Goal: Task Accomplishment & Management: Use online tool/utility

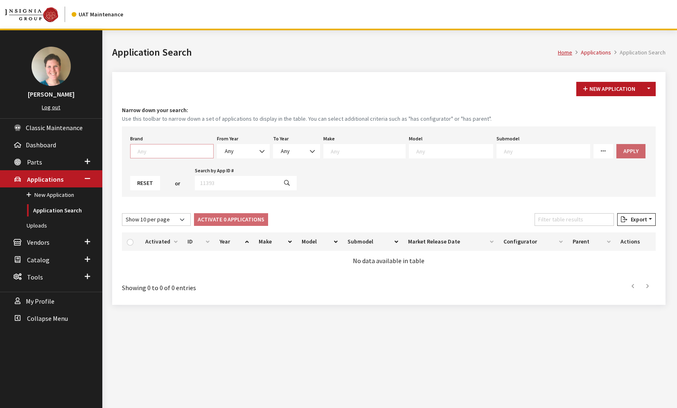
click at [176, 148] on textarea "Search" at bounding box center [175, 150] width 76 height 7
select select "1"
select select
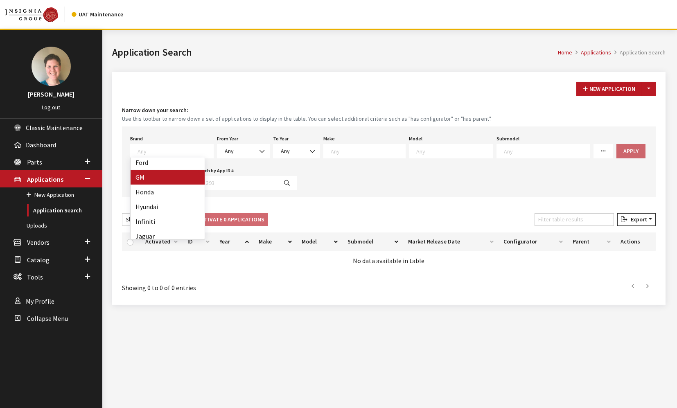
select select
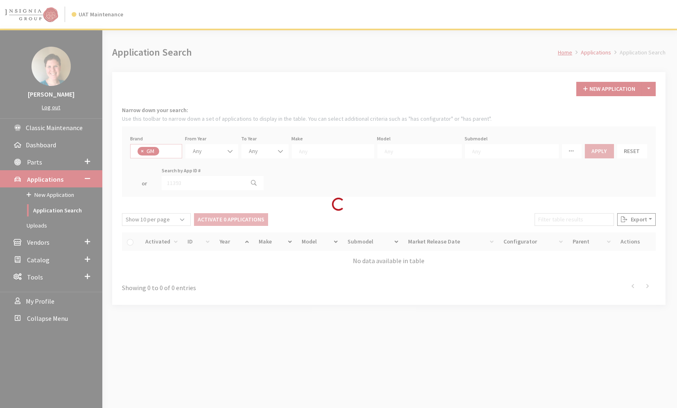
scroll to position [61, 0]
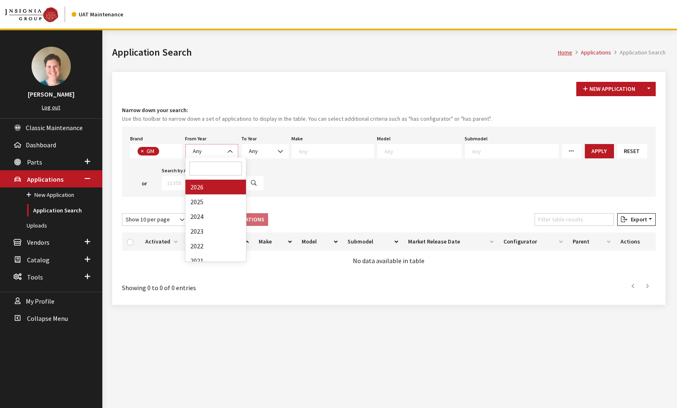
click at [228, 147] on b at bounding box center [228, 147] width 0 height 0
select select "2025"
select select
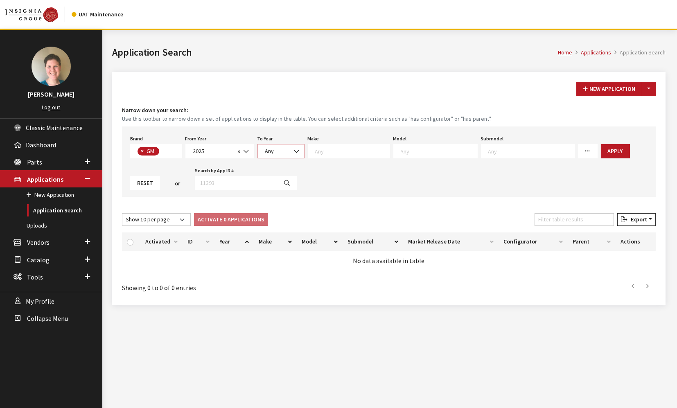
click at [284, 153] on span "Any" at bounding box center [281, 151] width 36 height 9
select select "2026"
select select
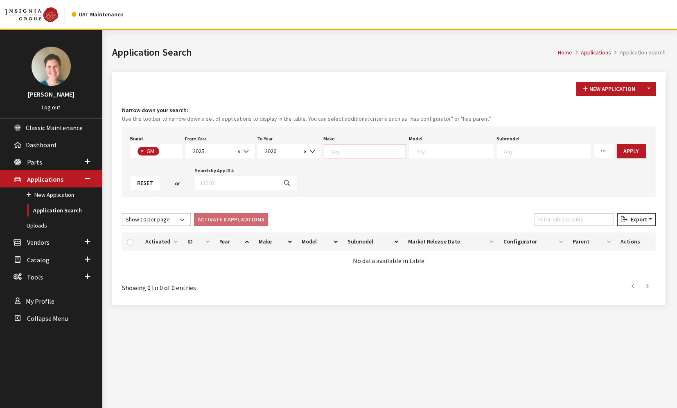
click at [343, 153] on textarea "Search" at bounding box center [368, 150] width 74 height 7
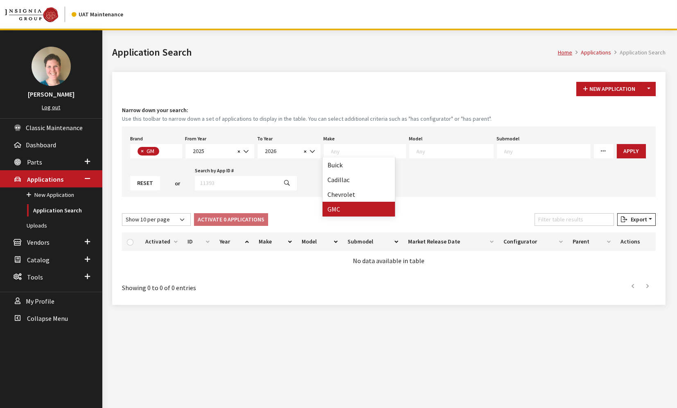
select select "4"
select select
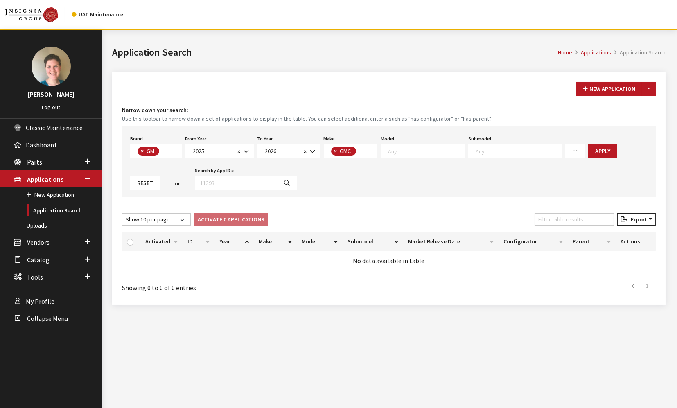
scroll to position [7, 0]
click at [430, 149] on textarea "Search" at bounding box center [426, 150] width 77 height 7
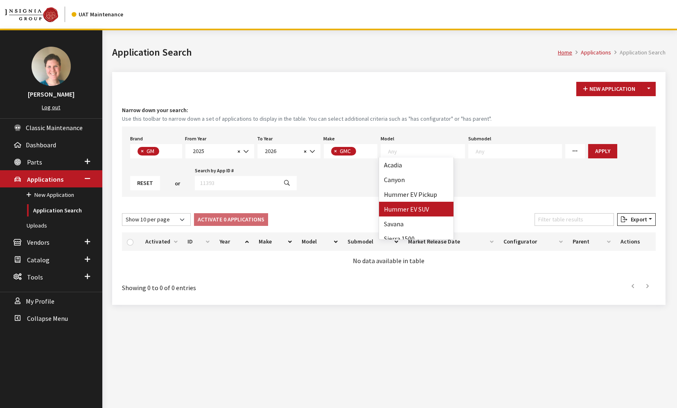
select select "1376"
select select
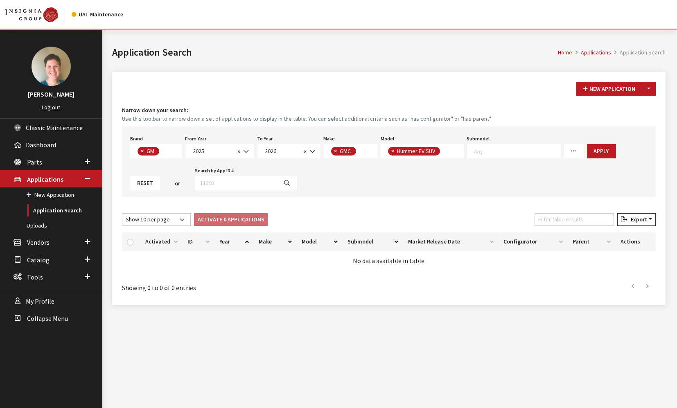
scroll to position [0, 0]
click at [450, 150] on span "× Hummer EV SUV" at bounding box center [422, 151] width 83 height 14
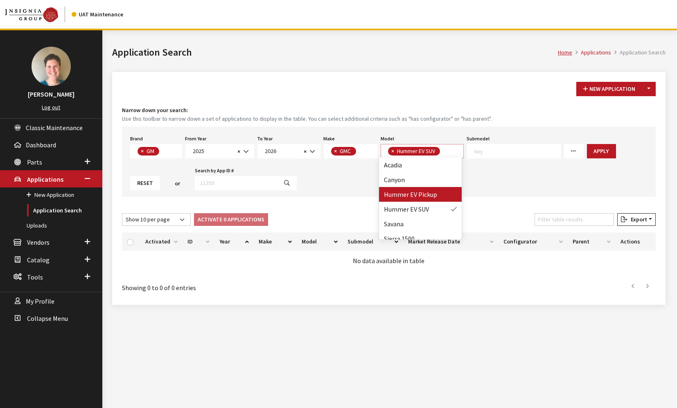
select select "1375"
select select
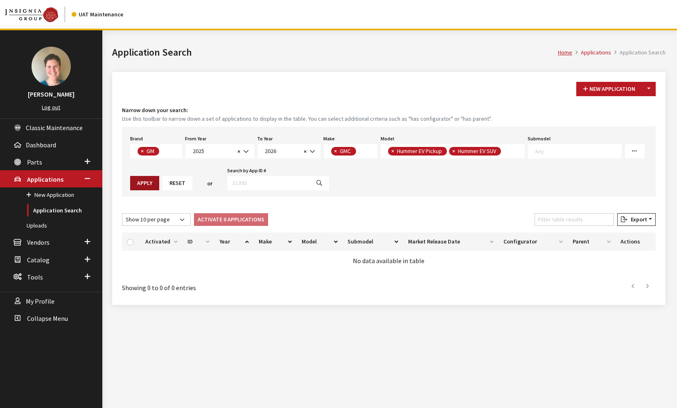
click at [134, 185] on button "Apply" at bounding box center [144, 183] width 29 height 14
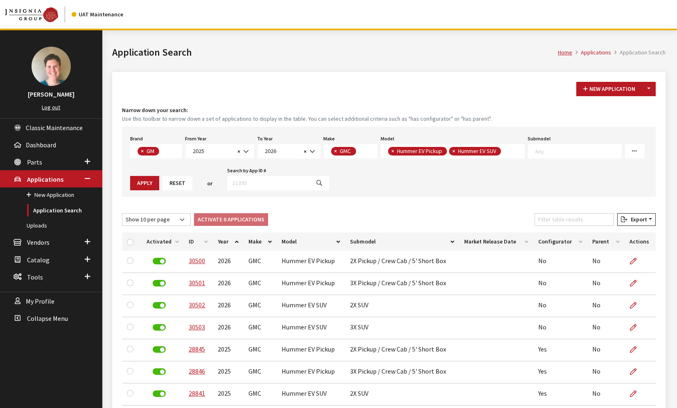
click at [353, 83] on div "New Application Toggle Dropdown New From Existing..." at bounding box center [388, 89] width 537 height 14
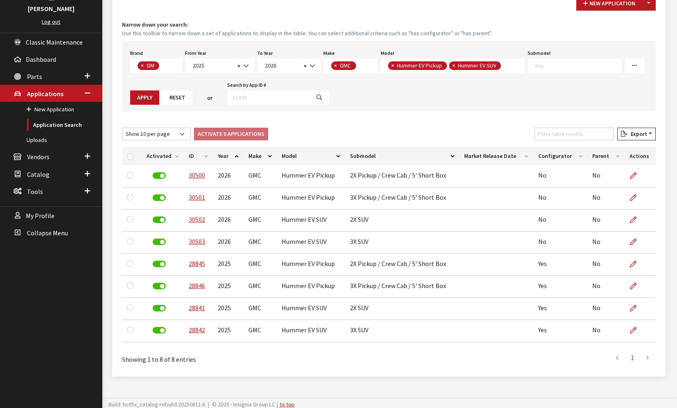
scroll to position [89, 0]
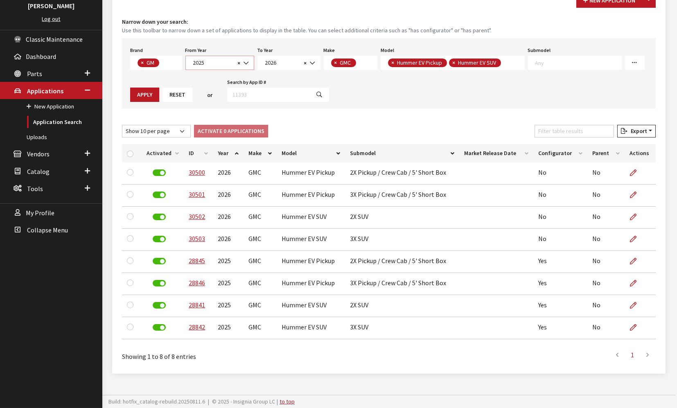
click at [230, 61] on span "2025" at bounding box center [213, 63] width 45 height 9
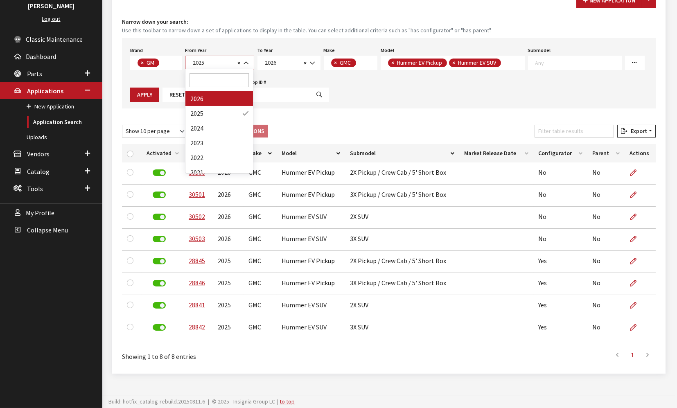
select select "2026"
select select
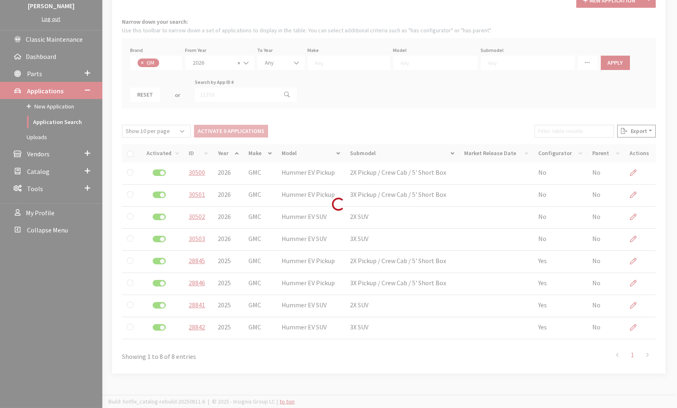
scroll to position [7, 0]
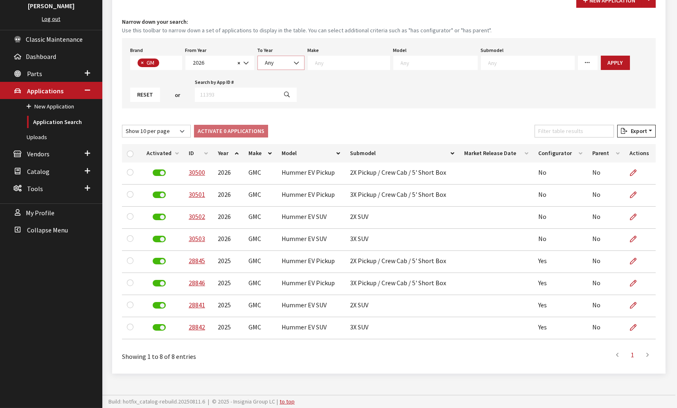
click at [274, 65] on span "Any" at bounding box center [281, 63] width 36 height 9
select select "2026"
select select
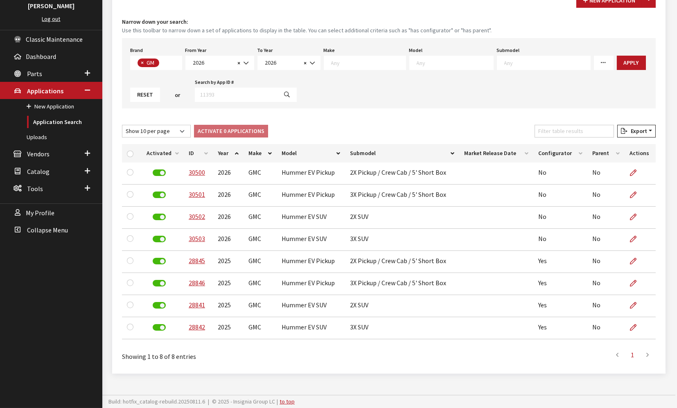
click at [353, 59] on textarea "Search" at bounding box center [368, 62] width 74 height 7
select select "4"
select select
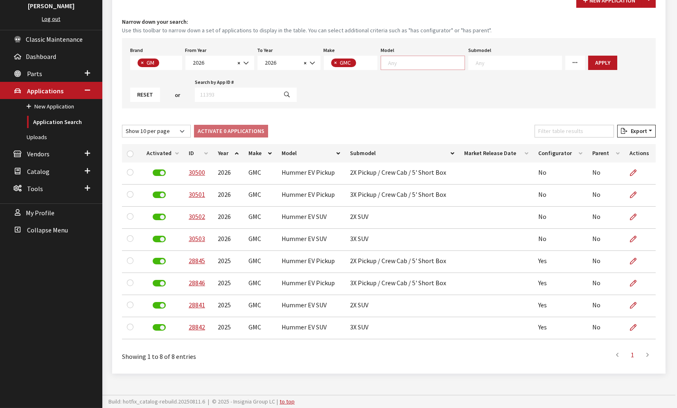
click at [414, 64] on span at bounding box center [423, 63] width 84 height 14
select select "1375"
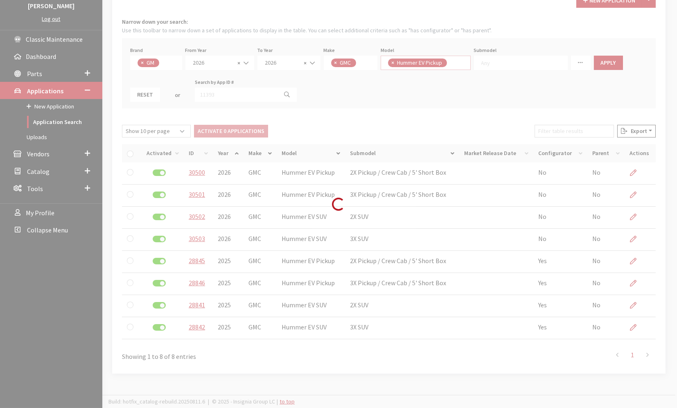
scroll to position [15, 0]
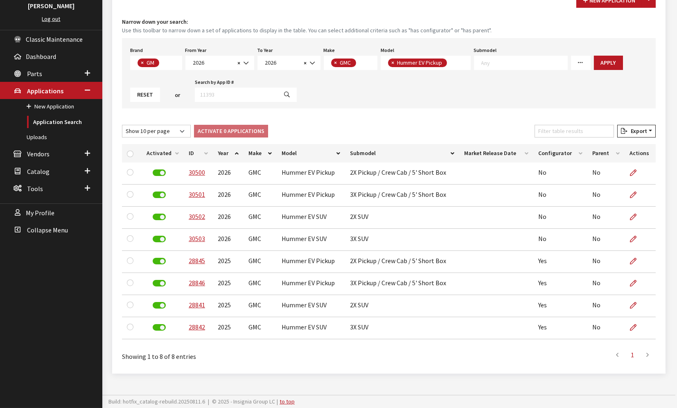
click at [450, 62] on textarea "Search" at bounding box center [451, 63] width 5 height 7
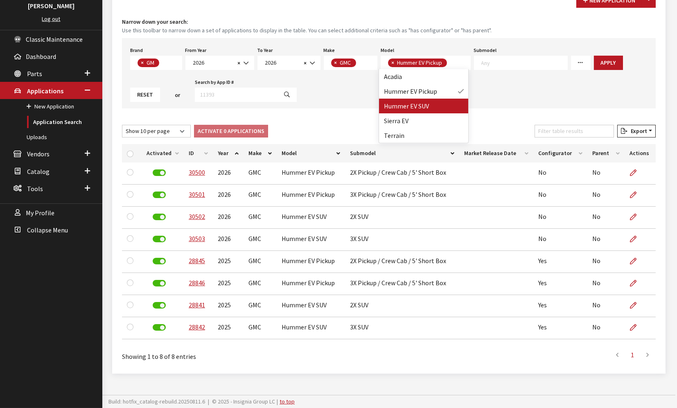
select select
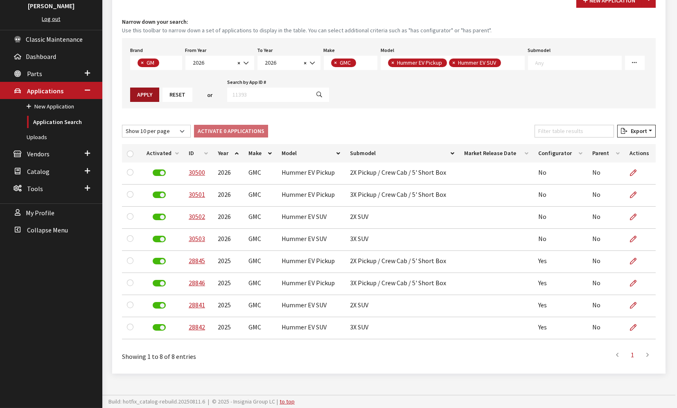
click at [140, 94] on button "Apply" at bounding box center [144, 95] width 29 height 14
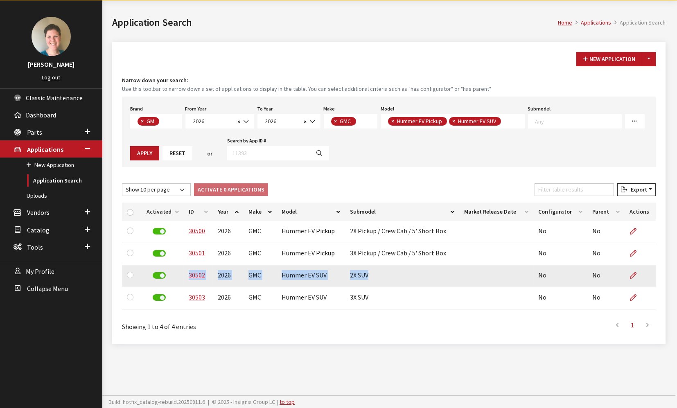
drag, startPoint x: 367, startPoint y: 274, endPoint x: 182, endPoint y: 279, distance: 184.6
click at [182, 279] on tr "30502 2026 GMC Hummer EV SUV 2X SUV No No" at bounding box center [389, 276] width 534 height 22
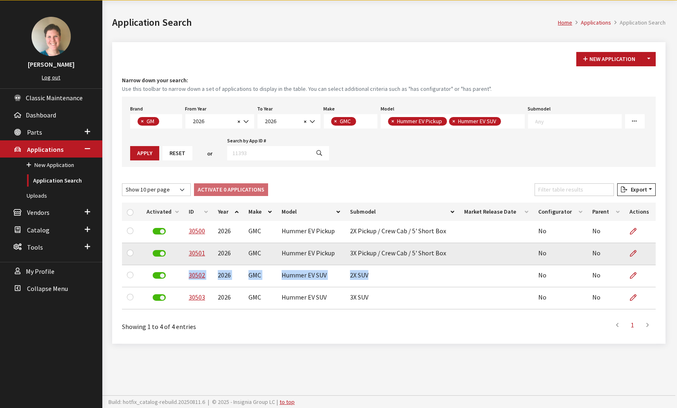
copy tr "30502 2026 GMC Hummer EV SUV 2X SUV"
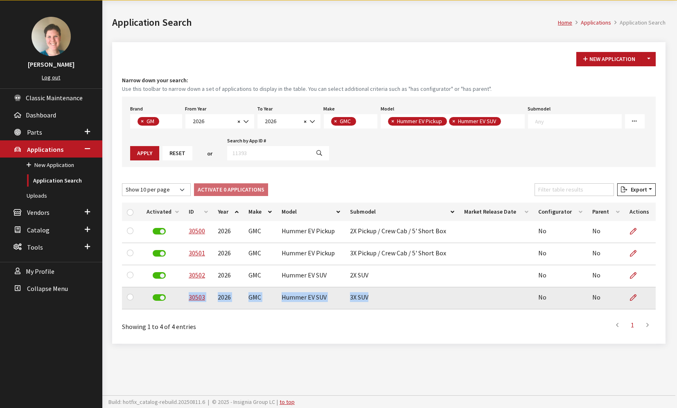
drag, startPoint x: 370, startPoint y: 299, endPoint x: 187, endPoint y: 303, distance: 183.4
click at [187, 303] on tr "30503 2026 GMC Hummer EV SUV 3X SUV No No" at bounding box center [389, 298] width 534 height 22
copy tr "30503 2026 GMC Hummer EV SUV 3X SUV"
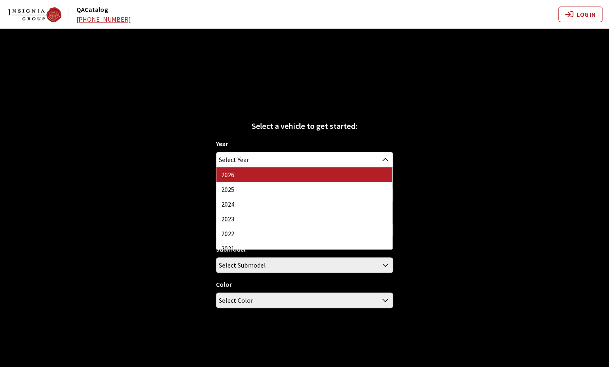
click at [279, 156] on span "Select Year" at bounding box center [304, 159] width 176 height 15
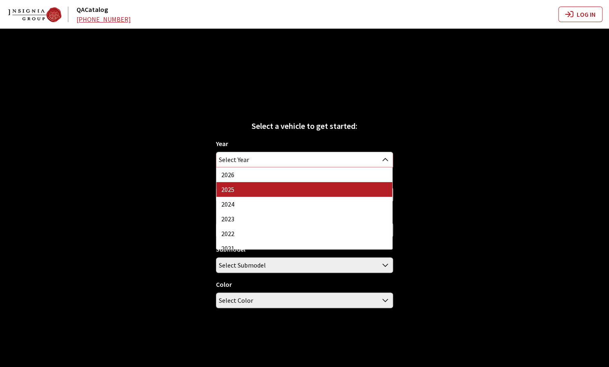
select select "43"
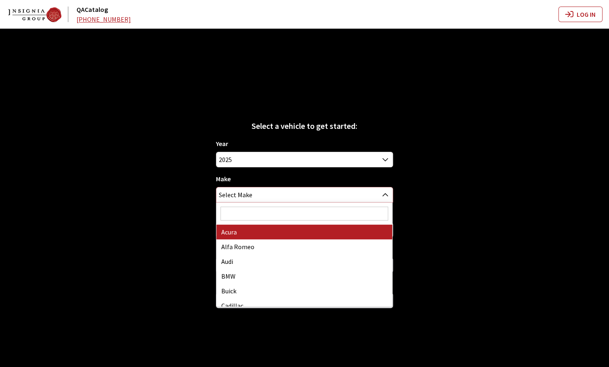
click at [268, 192] on span "Select Make" at bounding box center [304, 194] width 176 height 15
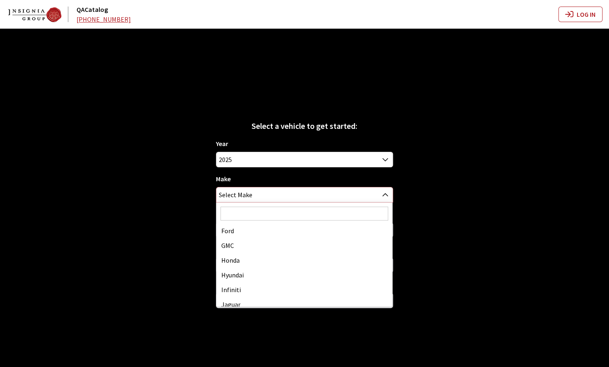
scroll to position [164, 0]
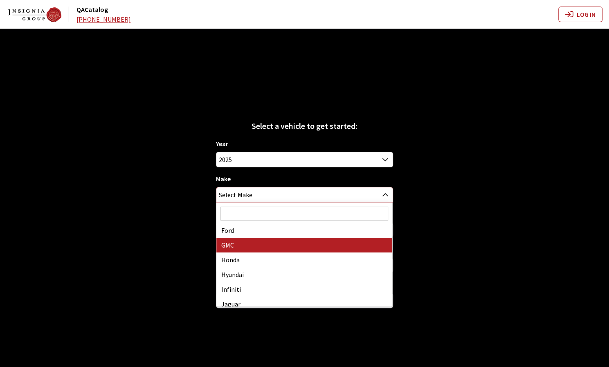
select select "4"
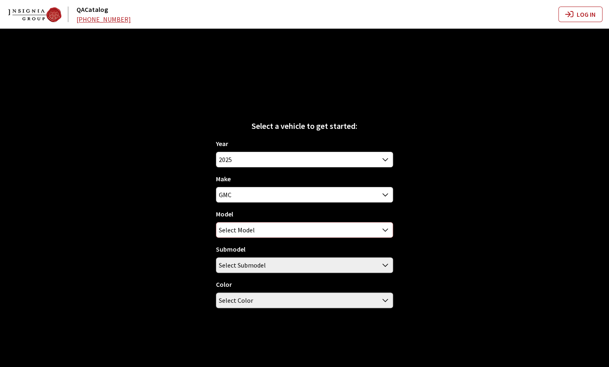
click at [279, 230] on span "Select Model" at bounding box center [304, 230] width 176 height 15
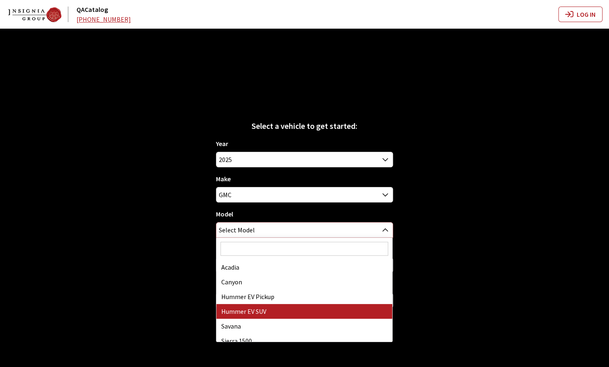
select select "1376"
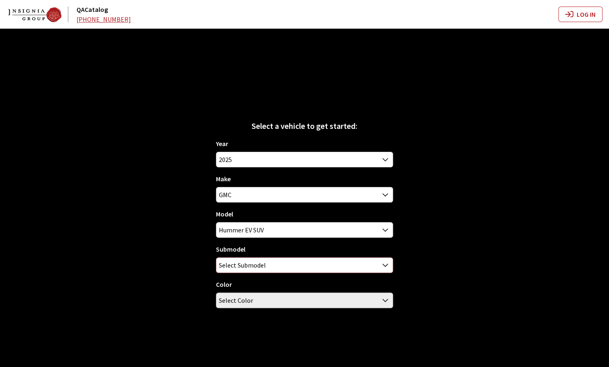
click at [276, 264] on span "Select Submodel" at bounding box center [304, 265] width 176 height 15
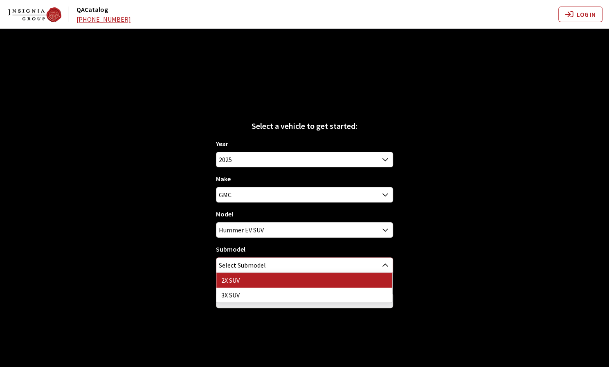
select select "4444"
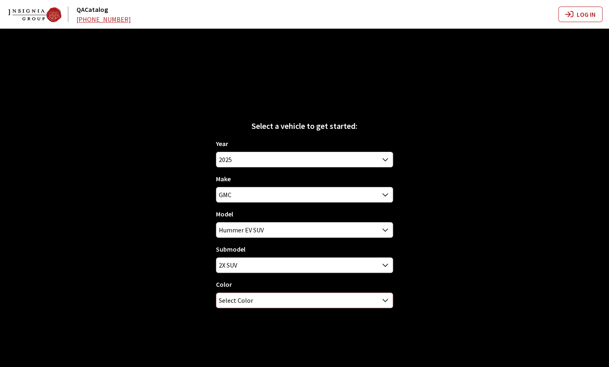
click at [276, 305] on span "Select Color" at bounding box center [304, 300] width 176 height 15
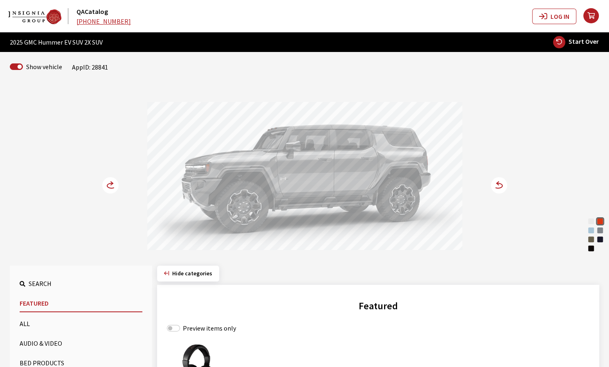
click at [372, 163] on div at bounding box center [304, 177] width 315 height 151
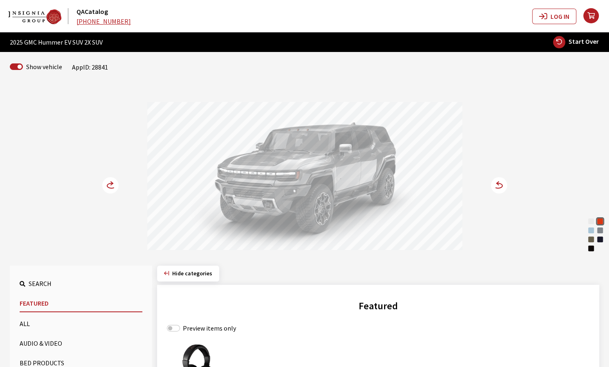
drag, startPoint x: 328, startPoint y: 193, endPoint x: 256, endPoint y: 209, distance: 74.2
click at [261, 206] on div at bounding box center [304, 177] width 315 height 151
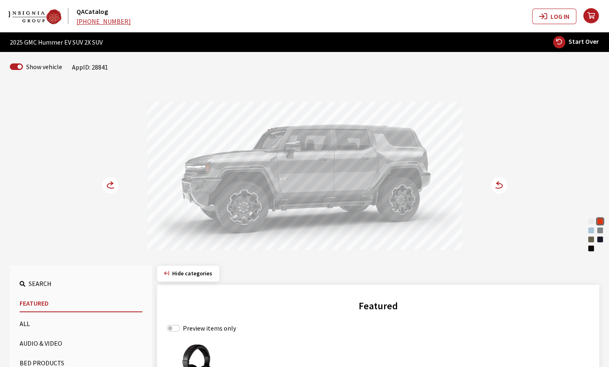
drag, startPoint x: 330, startPoint y: 159, endPoint x: 255, endPoint y: 171, distance: 75.8
click at [279, 161] on div at bounding box center [304, 177] width 315 height 151
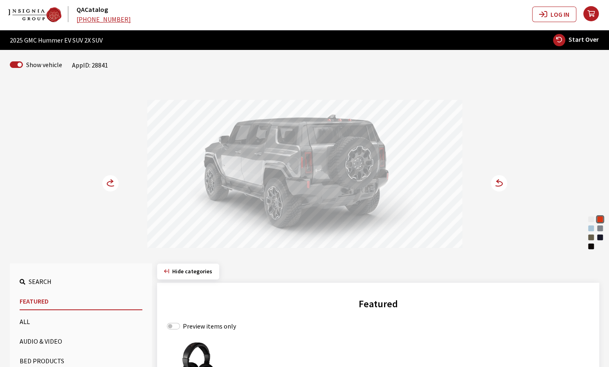
scroll to position [0, 0]
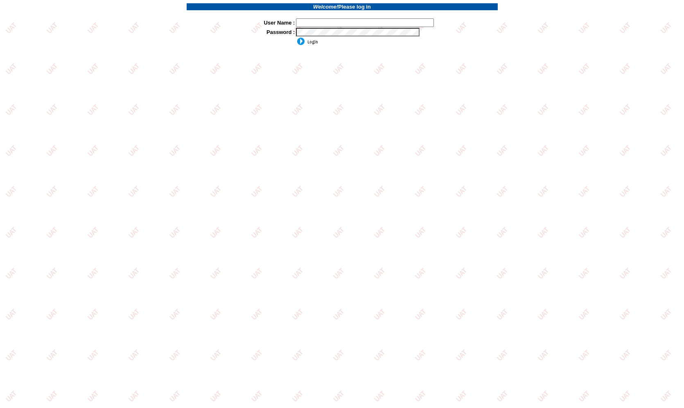
type input "jkrause"
click at [313, 43] on input "image" at bounding box center [307, 41] width 22 height 8
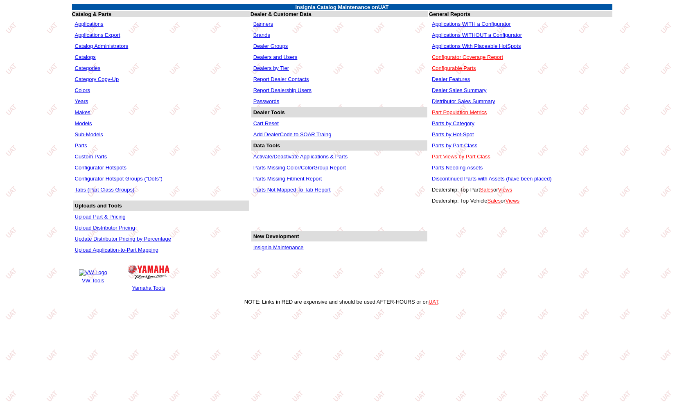
click at [475, 23] on link "Applications WITH a Configurator" at bounding box center [471, 24] width 79 height 6
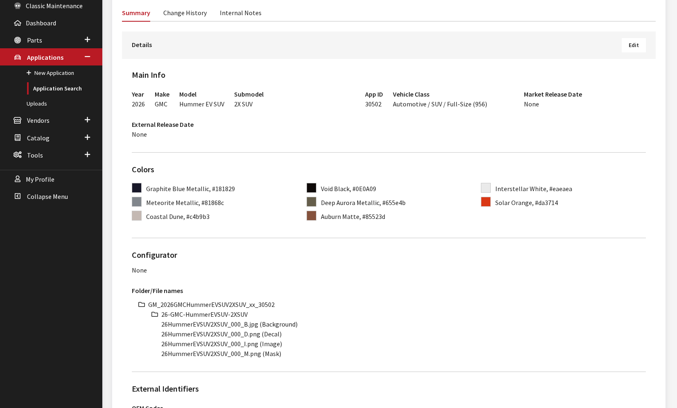
scroll to position [136, 0]
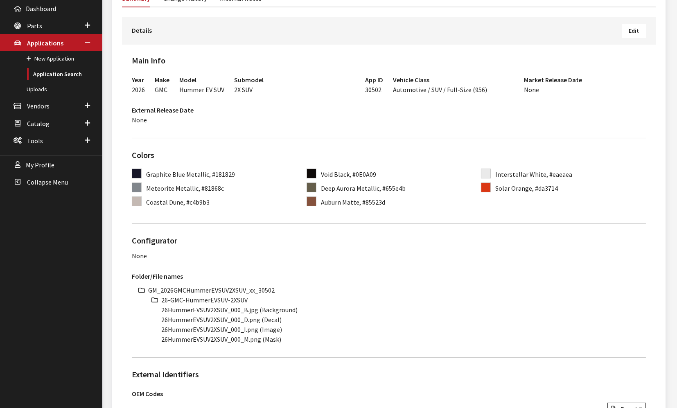
click at [215, 290] on li "GM_2026GMCHummerEVSUV2XSUV_xx_30502" at bounding box center [397, 290] width 498 height 10
copy li "GM_2026GMCHummerEVSUV2XSUV_xx_30502"
click at [214, 301] on li "26-GMC-HummerEVSUV-2XSUV" at bounding box center [403, 300] width 484 height 10
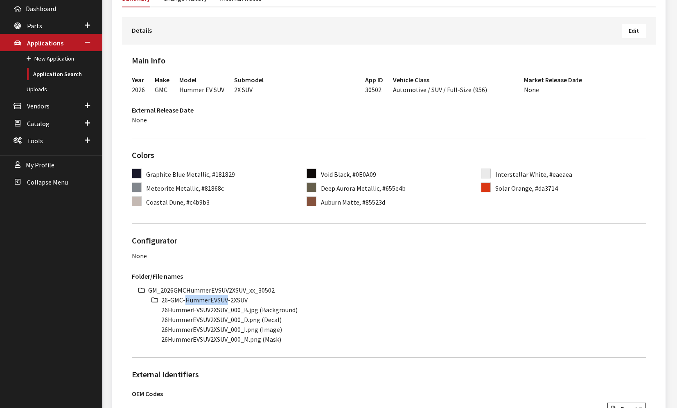
click at [214, 301] on li "26-GMC-HummerEVSUV-2XSUV" at bounding box center [403, 300] width 484 height 10
drag, startPoint x: 227, startPoint y: 311, endPoint x: 160, endPoint y: 311, distance: 66.7
click at [160, 311] on ul "GM_2026GMCHummerEVSUV2XSUV_xx_30502 26-GMC-HummerEVSUV-2XSUV 26HummerEVSUV2XSUV…" at bounding box center [397, 314] width 498 height 59
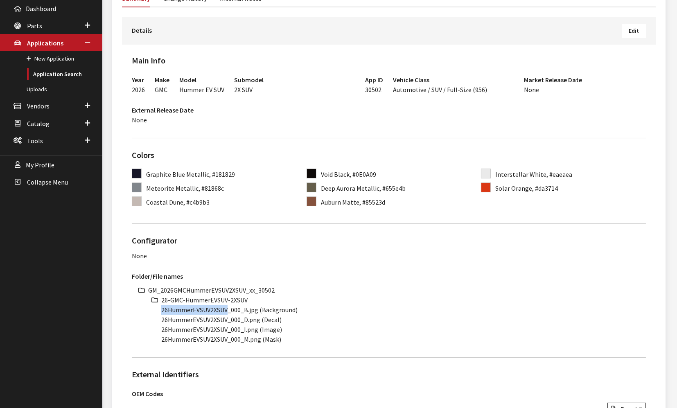
copy li "26HummerEVSUV2XSUV"
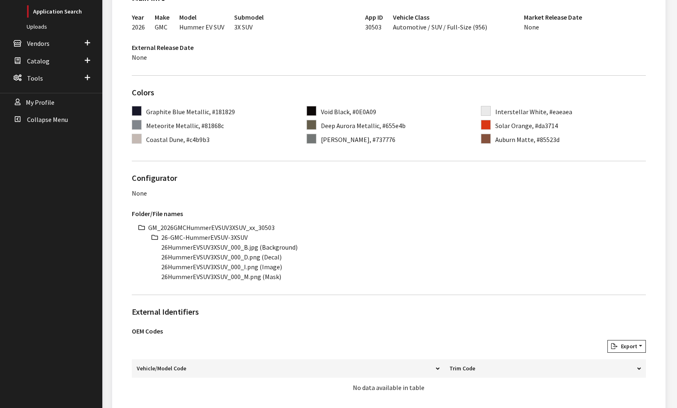
scroll to position [273, 0]
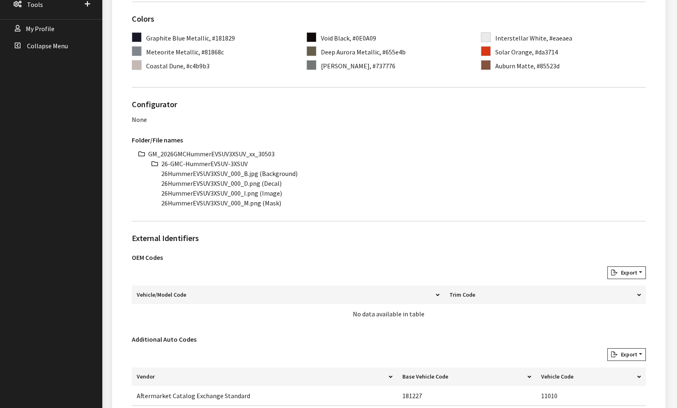
click at [232, 153] on li "GM_2026GMCHummerEVSUV3XSUV_xx_30503" at bounding box center [397, 154] width 498 height 10
copy li "GM_2026GMCHummerEVSUV3XSUV_xx_30503"
click at [200, 165] on li "26-GMC-HummerEVSUV-3XSUV" at bounding box center [403, 164] width 484 height 10
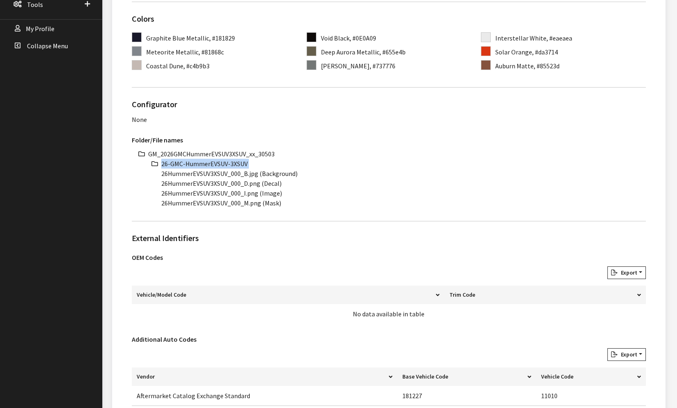
click at [200, 165] on li "26-GMC-HummerEVSUV-3XSUV" at bounding box center [403, 164] width 484 height 10
copy ul "26-GMC-HummerEVSUV-3XSUV"
drag, startPoint x: 227, startPoint y: 173, endPoint x: 155, endPoint y: 173, distance: 71.6
click at [155, 173] on ul "GM_2026GMCHummerEVSUV3XSUV_xx_30503 26-GMC-HummerEVSUV-3XSUV 26HummerEVSUV3XSUV…" at bounding box center [397, 178] width 498 height 59
copy li "26HummerEVSUV3XSUV"
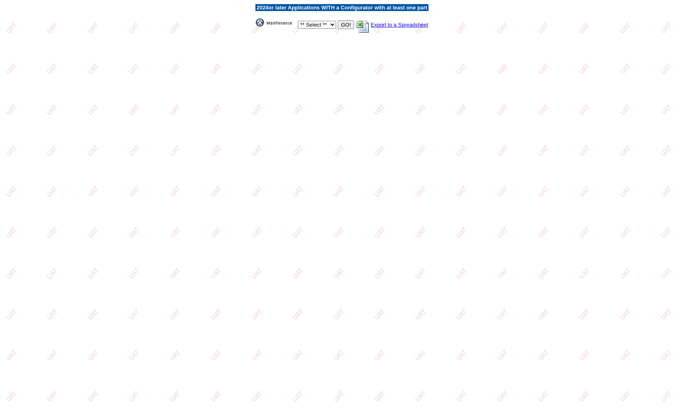
click at [313, 24] on select "** Select ** Acura Alfa Romeo Audi Bentley BMW DoubleTake Ford GM Honda Hyundai…" at bounding box center [317, 25] width 38 height 8
select select "549"
click at [298, 21] on select "** Select ** Acura Alfa Romeo Audi Bentley BMW DoubleTake [PERSON_NAME] Honda H…" at bounding box center [317, 25] width 38 height 8
click at [307, 25] on select "** Select ** Acura Alfa Romeo Audi Bentley BMW DoubleTake [PERSON_NAME] Honda H…" at bounding box center [317, 25] width 38 height 8
select select "550"
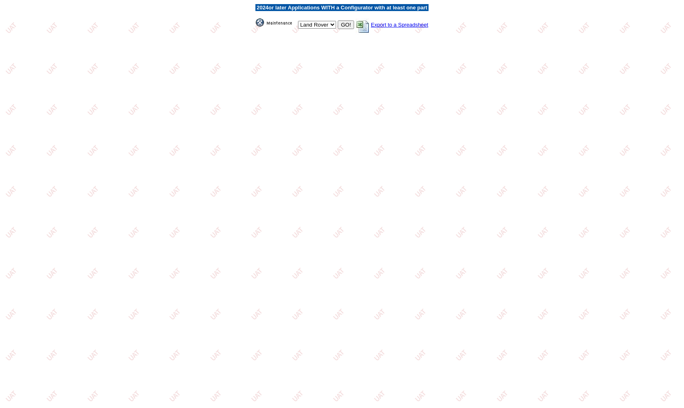
click at [298, 21] on select "** Select ** Acura Alfa Romeo Audi Bentley BMW DoubleTake Ford GM Honda Hyundai…" at bounding box center [317, 25] width 38 height 8
click at [346, 23] on input "GO!" at bounding box center [346, 24] width 16 height 9
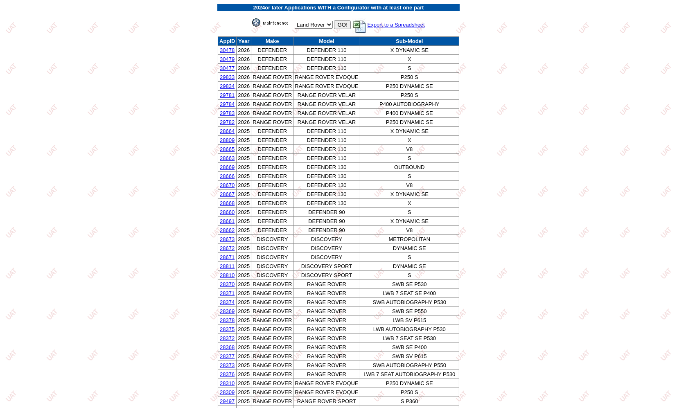
click at [316, 22] on select "** Select ** Acura Alfa Romeo Audi Bentley BMW DoubleTake Ford GM Honda Hyundai…" at bounding box center [314, 25] width 38 height 8
select select "549"
click at [295, 21] on select "** Select ** Acura Alfa Romeo Audi Bentley BMW DoubleTake Ford GM Honda Hyundai…" at bounding box center [314, 25] width 38 height 8
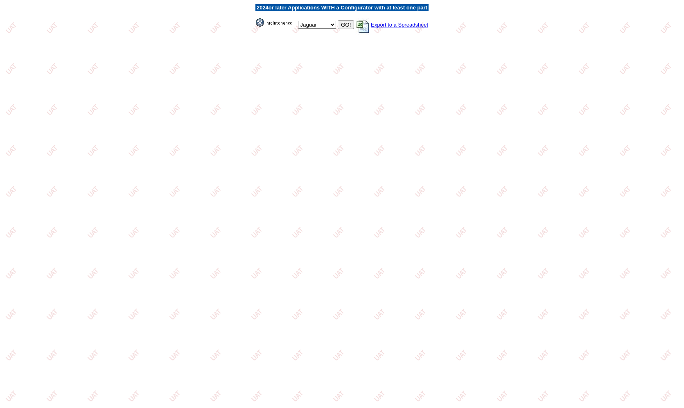
click at [342, 26] on input "GO!" at bounding box center [346, 24] width 16 height 9
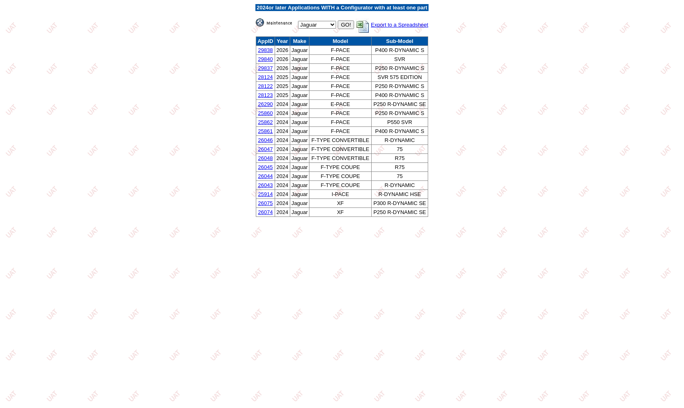
click at [268, 24] on img at bounding box center [276, 22] width 41 height 8
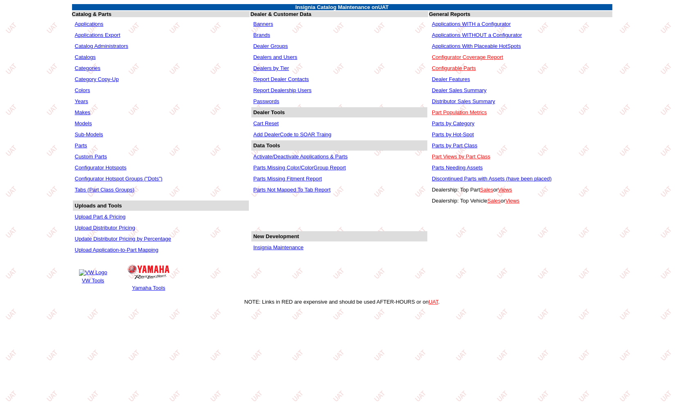
click at [478, 23] on link "Applications WITH a Configurator" at bounding box center [471, 24] width 79 height 6
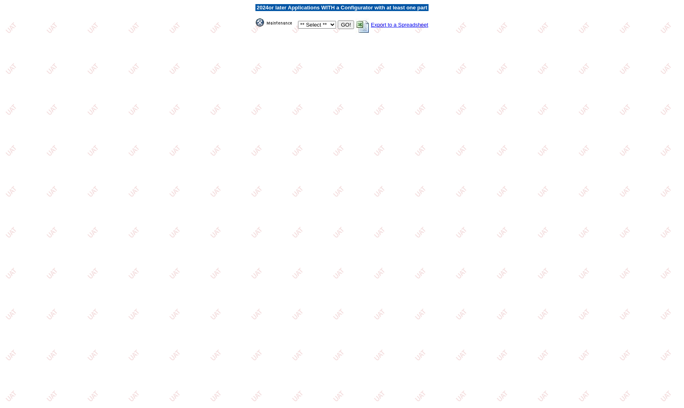
click at [307, 25] on select "** Select ** Acura Alfa Romeo Audi Bentley BMW DoubleTake [PERSON_NAME] Honda H…" at bounding box center [317, 25] width 38 height 8
select select "549"
click at [298, 21] on select "** Select ** Acura Alfa Romeo Audi Bentley BMW DoubleTake [PERSON_NAME] Honda H…" at bounding box center [317, 25] width 38 height 8
click at [345, 26] on input "GO!" at bounding box center [346, 24] width 16 height 9
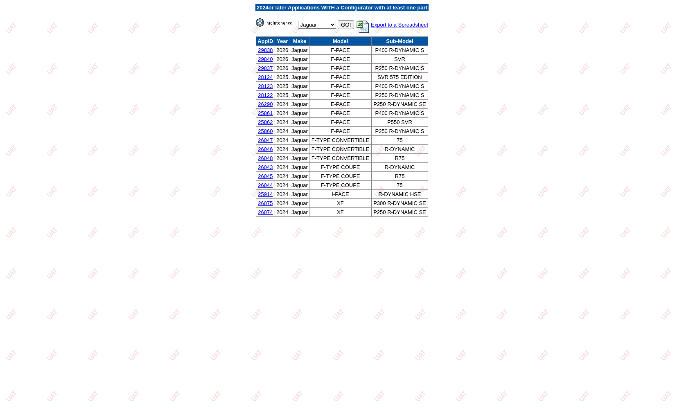
click at [331, 25] on select "** Select ** Acura Alfa Romeo Audi Bentley BMW DoubleTake Ford GM Honda Hyundai…" at bounding box center [317, 25] width 38 height 8
select select "550"
click at [298, 21] on select "** Select ** Acura Alfa Romeo Audi Bentley BMW DoubleTake Ford GM Honda Hyundai…" at bounding box center [317, 25] width 38 height 8
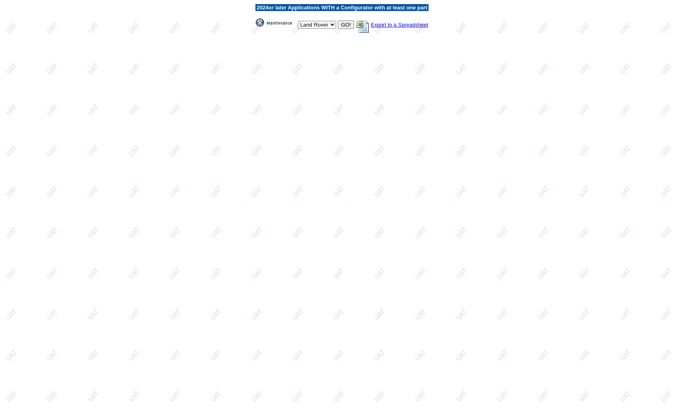
click at [341, 25] on input "GO!" at bounding box center [346, 24] width 16 height 9
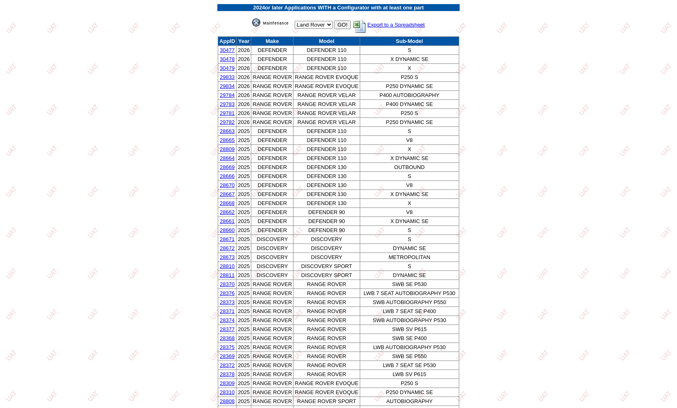
click at [314, 22] on select "** Select ** Acura Alfa Romeo Audi Bentley BMW DoubleTake [PERSON_NAME] Honda H…" at bounding box center [314, 25] width 38 height 8
click at [276, 18] on td "** Select ** Acura Alfa Romeo Audi Bentley BMW DoubleTake [PERSON_NAME] Honda H…" at bounding box center [338, 23] width 242 height 23
click at [271, 21] on img at bounding box center [272, 22] width 41 height 8
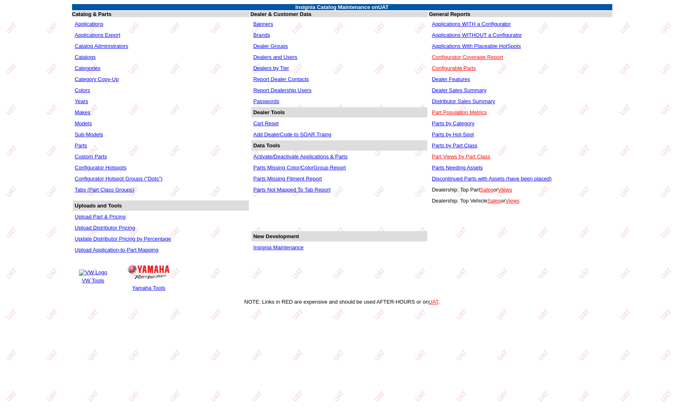
click at [451, 34] on link "Applications WITHOUT a Configurator" at bounding box center [477, 35] width 90 height 6
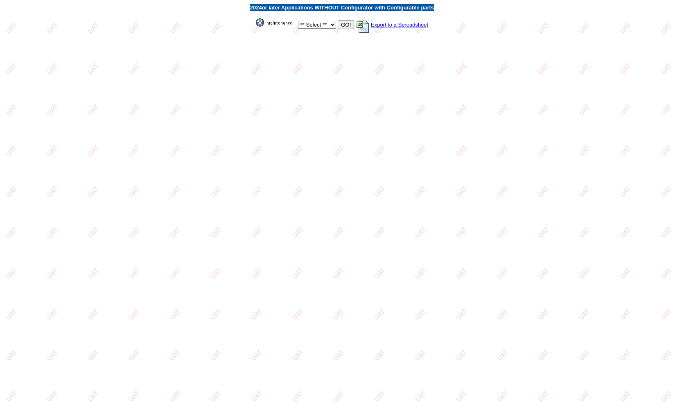
click at [318, 24] on select "** Select ** Acura Alfa Romeo Audi Bentley BMW DoubleTake [PERSON_NAME] Honda H…" at bounding box center [317, 25] width 38 height 8
select select "550"
click at [298, 21] on select "** Select ** Acura Alfa Romeo Audi Bentley BMW DoubleTake [PERSON_NAME] Honda H…" at bounding box center [317, 25] width 38 height 8
click at [345, 23] on input "GO!" at bounding box center [346, 24] width 16 height 9
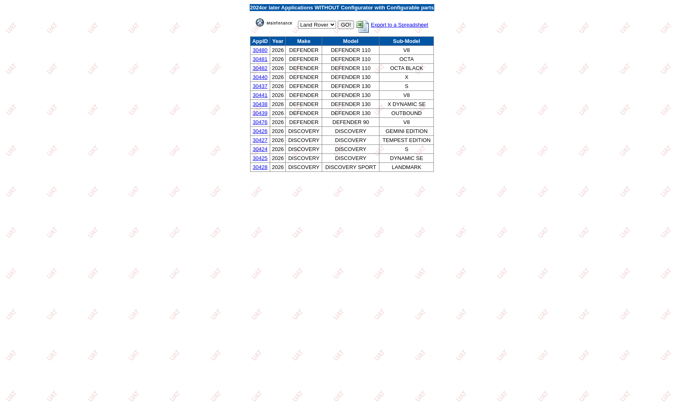
click at [311, 23] on select "** Select ** Acura Alfa Romeo Audi Bentley BMW DoubleTake [PERSON_NAME] Honda H…" at bounding box center [317, 25] width 38 height 8
click at [298, 21] on select "** Select ** Acura Alfa Romeo Audi Bentley BMW DoubleTake [PERSON_NAME] Honda H…" at bounding box center [317, 25] width 38 height 8
click at [257, 23] on img at bounding box center [276, 22] width 41 height 8
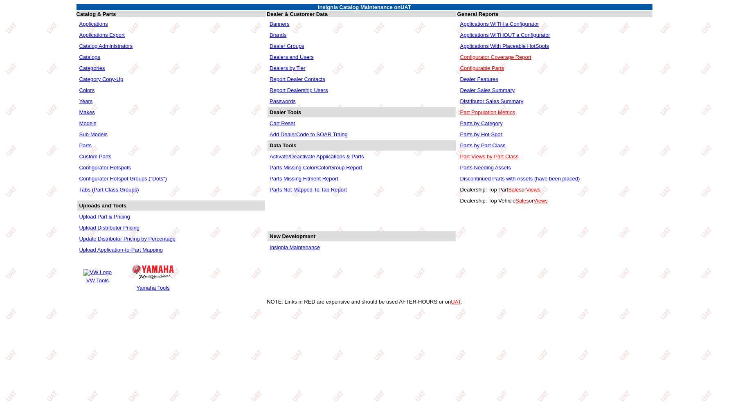
click at [309, 244] on link "Insignia Maintenance" at bounding box center [295, 247] width 50 height 6
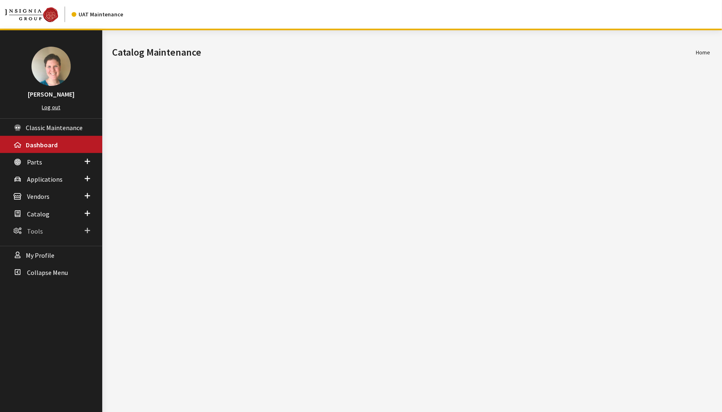
click at [36, 229] on span "Tools" at bounding box center [35, 231] width 16 height 8
click at [38, 210] on span "Catalog" at bounding box center [38, 214] width 23 height 8
click at [38, 193] on span "Vendors" at bounding box center [38, 197] width 23 height 8
click at [46, 175] on span "Applications" at bounding box center [45, 179] width 36 height 8
click at [32, 299] on span "My Profile" at bounding box center [40, 301] width 29 height 8
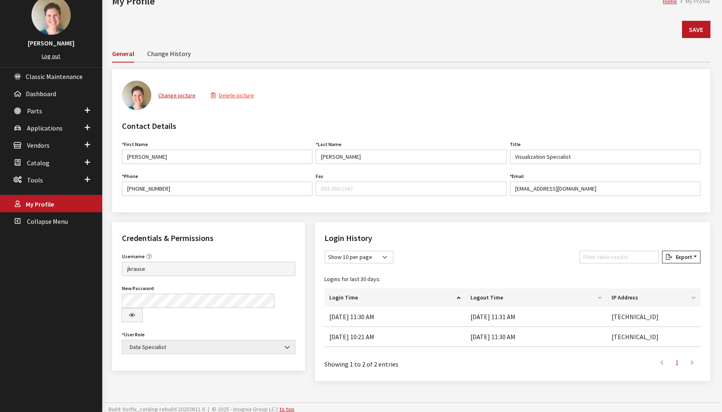
scroll to position [52, 0]
click at [285, 342] on b at bounding box center [285, 342] width 0 height 0
click at [173, 52] on link "Change History" at bounding box center [168, 52] width 43 height 17
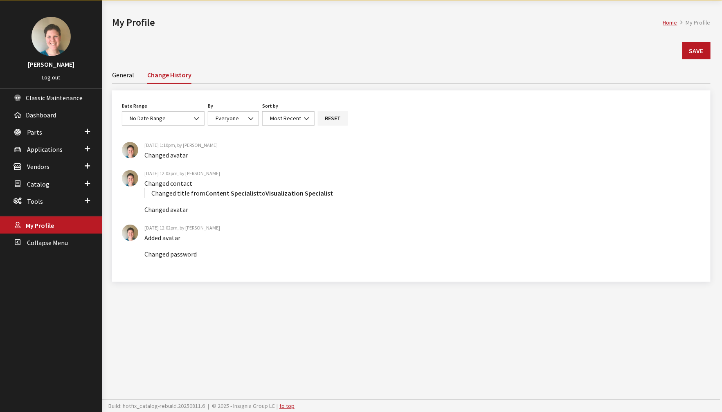
click at [127, 70] on link "General" at bounding box center [123, 74] width 22 height 17
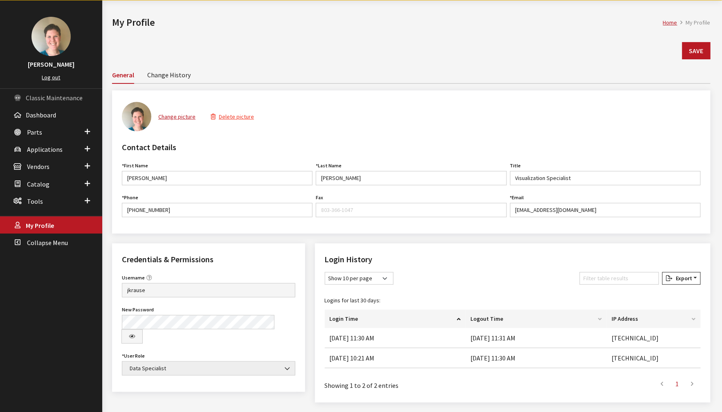
click at [47, 101] on link "Classic Maintenance" at bounding box center [51, 97] width 102 height 17
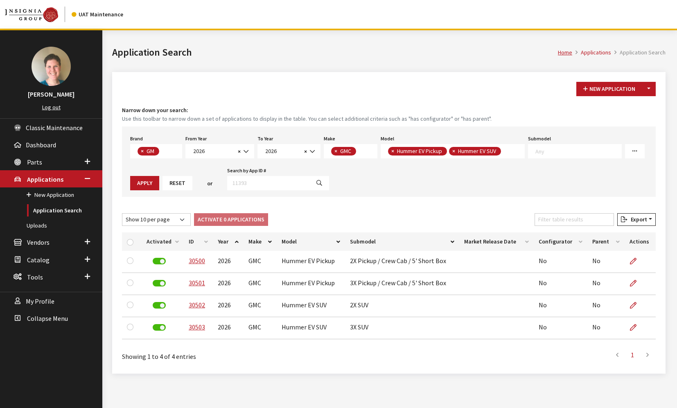
select select "1"
select select "2026"
select select "4"
select select "1375"
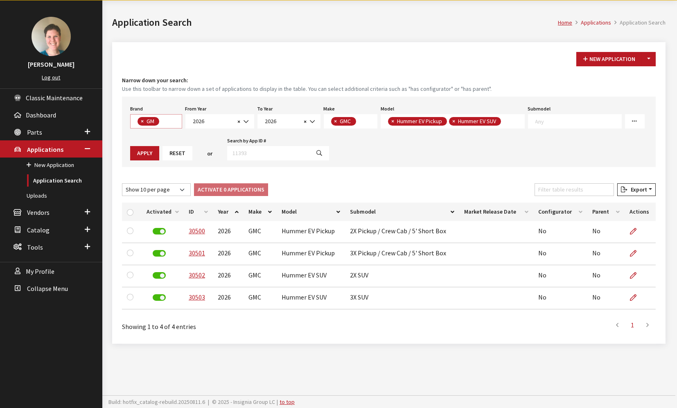
scroll to position [0, 0]
click at [178, 121] on span "× GM" at bounding box center [156, 121] width 52 height 14
select select
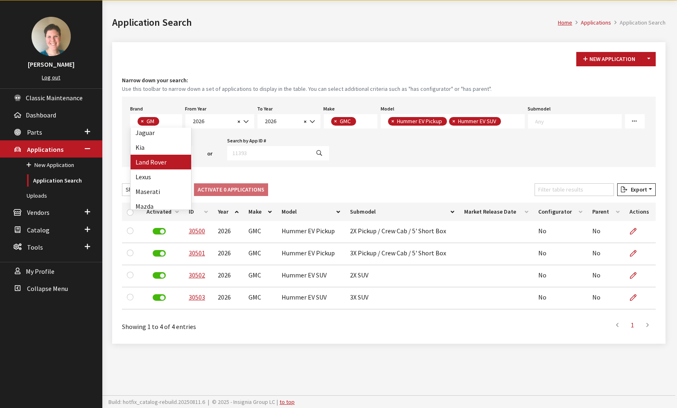
select select
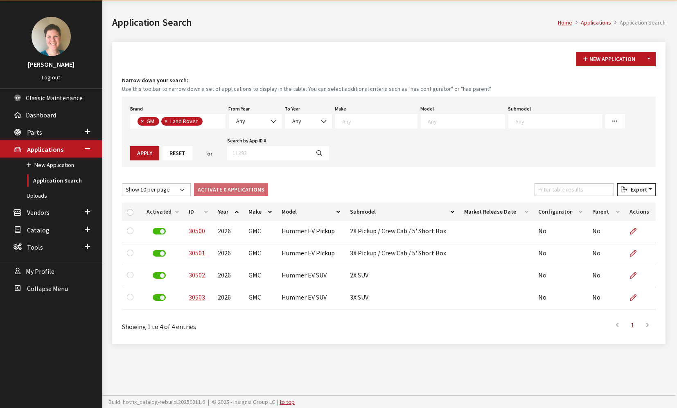
click at [142, 119] on span "×" at bounding box center [142, 120] width 3 height 7
select select "550"
select select
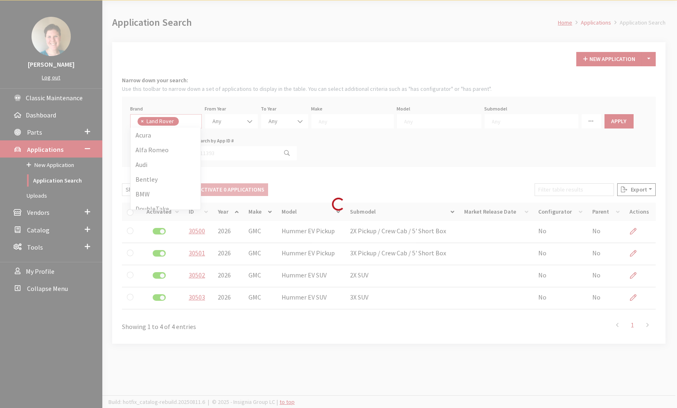
scroll to position [7, 0]
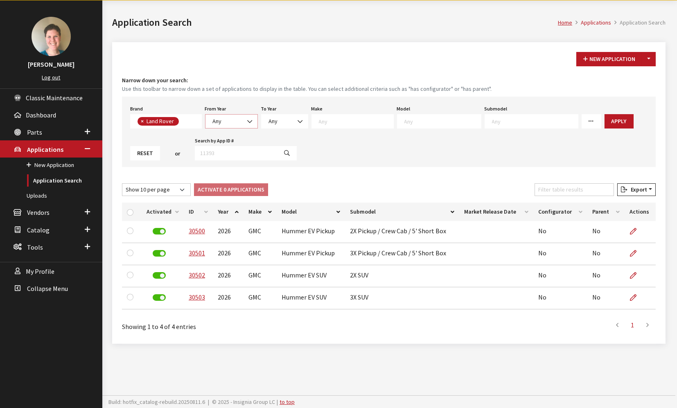
click at [244, 121] on span at bounding box center [250, 122] width 14 height 14
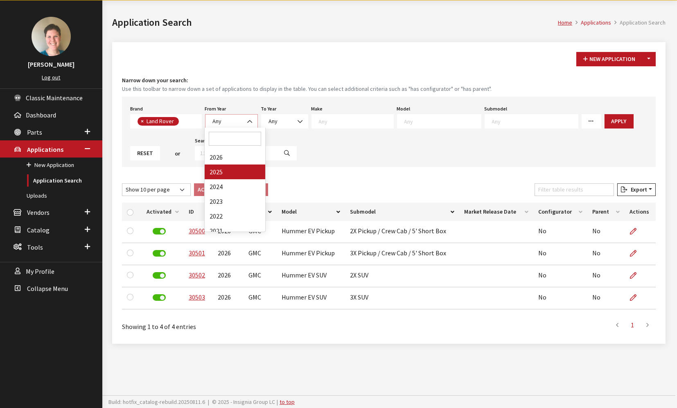
select select "2025"
select select
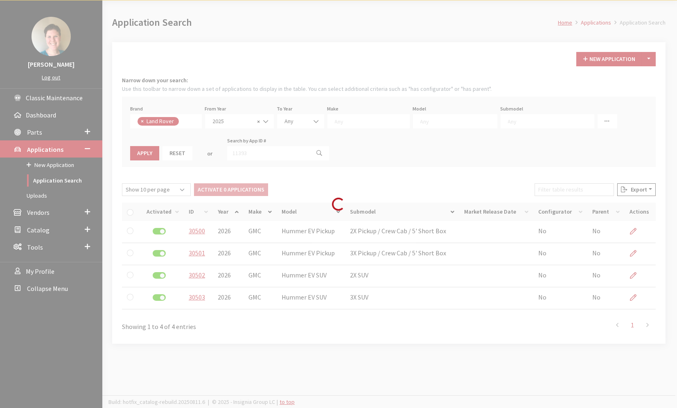
scroll to position [0, 0]
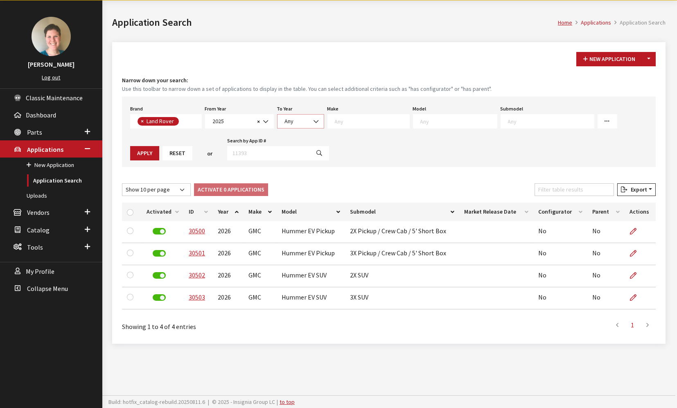
click at [310, 117] on span at bounding box center [317, 122] width 14 height 14
select select "2026"
select select
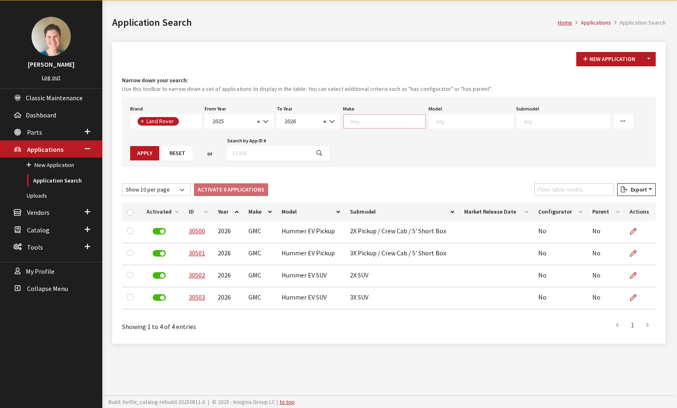
click at [379, 121] on textarea "Search" at bounding box center [388, 120] width 74 height 7
select select "65"
select select
click at [443, 126] on span at bounding box center [458, 121] width 84 height 14
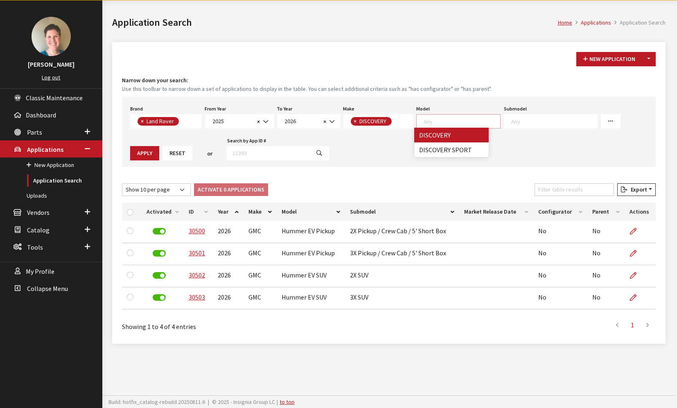
select select "1346"
select select
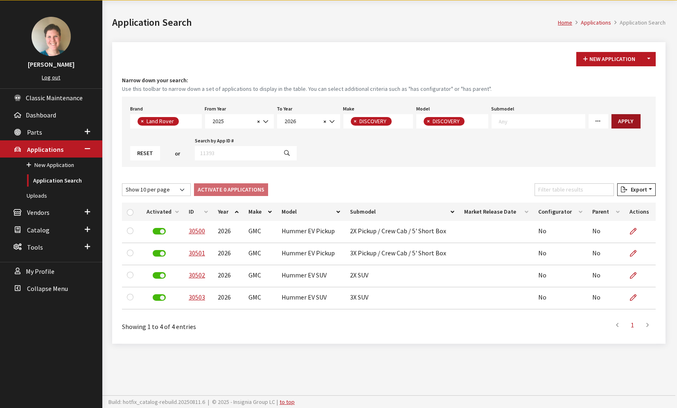
click at [612, 124] on button "Apply" at bounding box center [625, 121] width 29 height 14
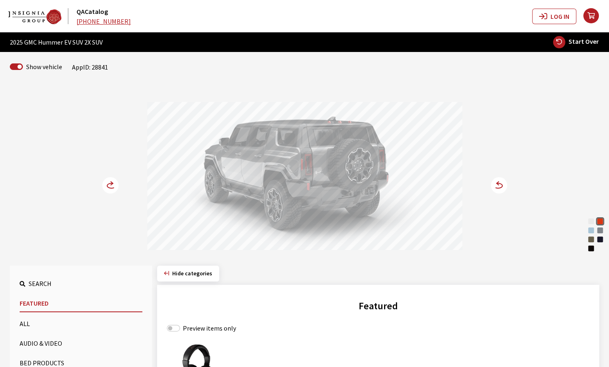
click at [576, 41] on span "Start Over" at bounding box center [584, 41] width 30 height 8
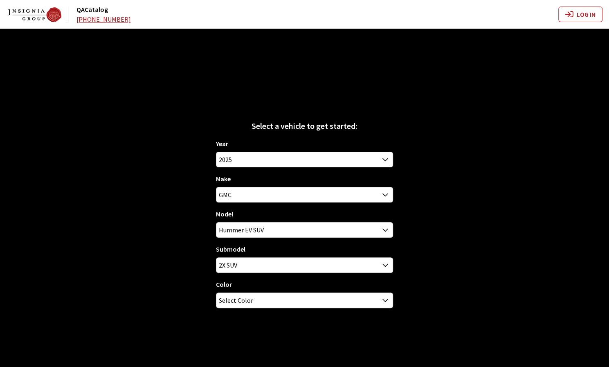
select select
click at [271, 162] on span "2025" at bounding box center [304, 159] width 176 height 15
click at [464, 185] on div "Select a vehicle to get started: Year [DATE] 2025 2024 2023 2022 2021 2020 2019…" at bounding box center [304, 212] width 609 height 367
click at [276, 199] on span "GMC" at bounding box center [304, 194] width 176 height 15
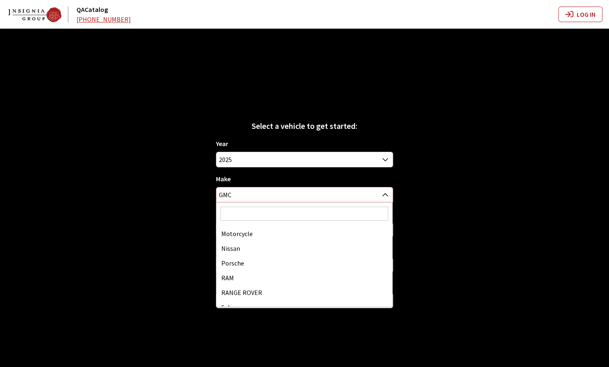
scroll to position [408, 0]
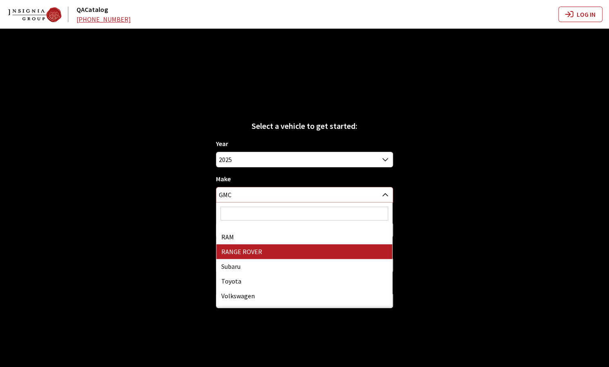
select select "66"
select select
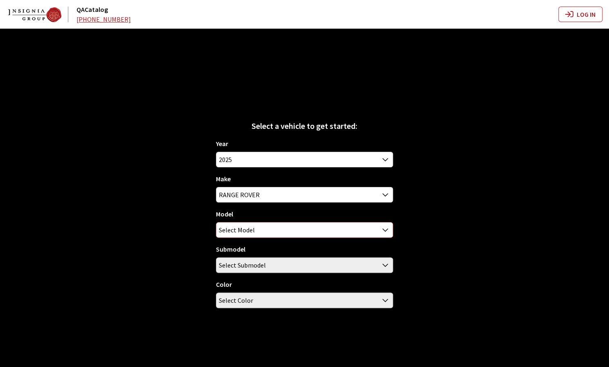
click at [276, 231] on span "Select Model" at bounding box center [304, 230] width 176 height 15
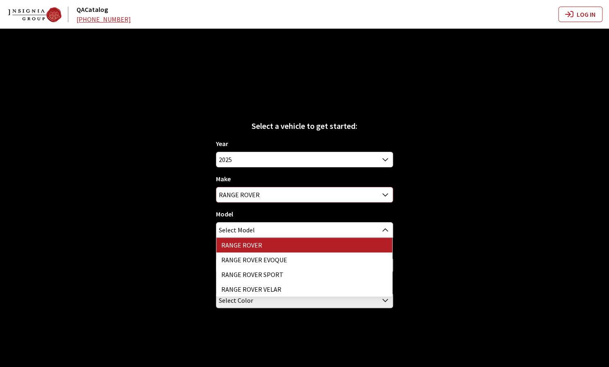
click at [290, 197] on span "RANGE ROVER" at bounding box center [304, 194] width 176 height 15
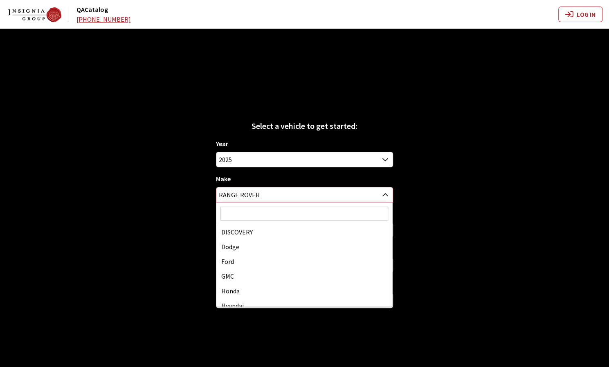
scroll to position [92, 0]
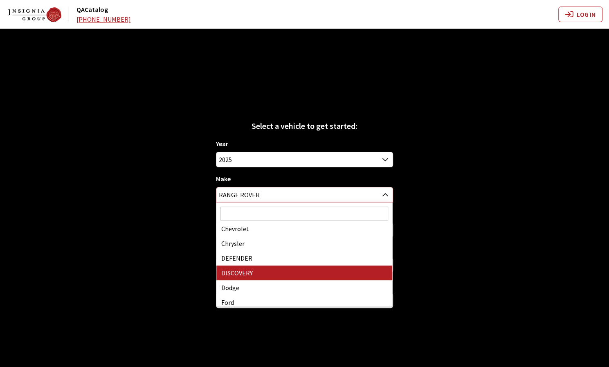
select select "65"
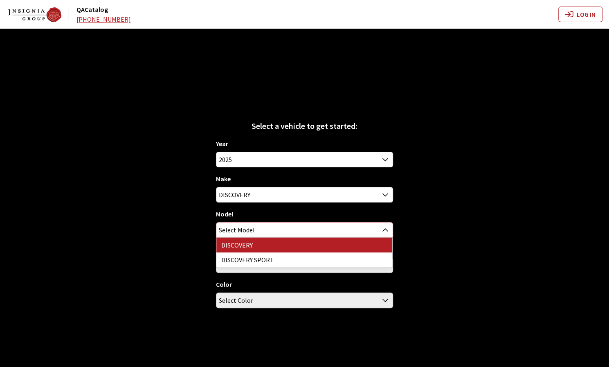
click at [274, 226] on span "Select Model" at bounding box center [304, 230] width 176 height 15
select select "1346"
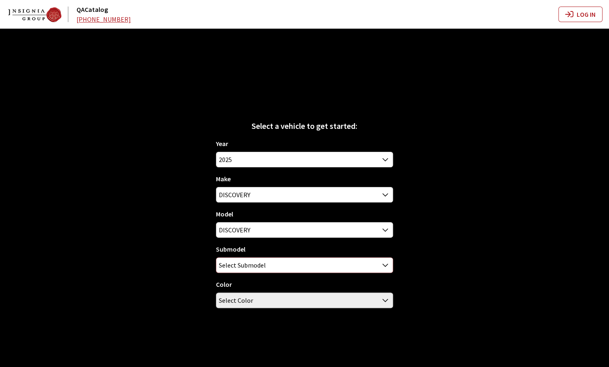
click at [274, 262] on span "Select Submodel" at bounding box center [304, 265] width 176 height 15
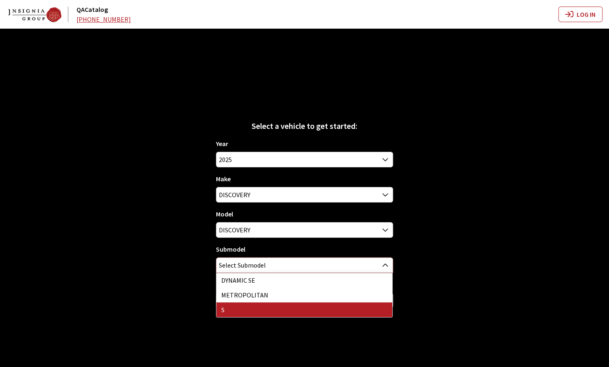
select select "129"
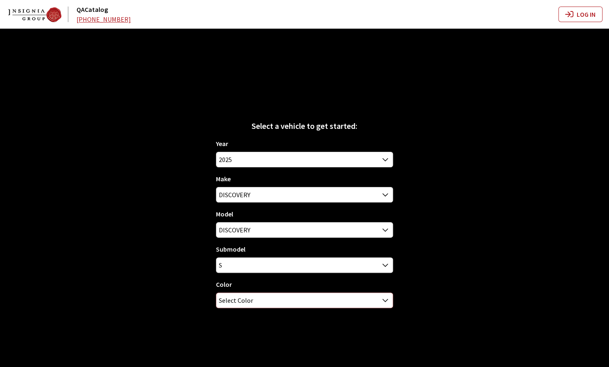
click at [257, 303] on span "Select Color" at bounding box center [304, 300] width 176 height 15
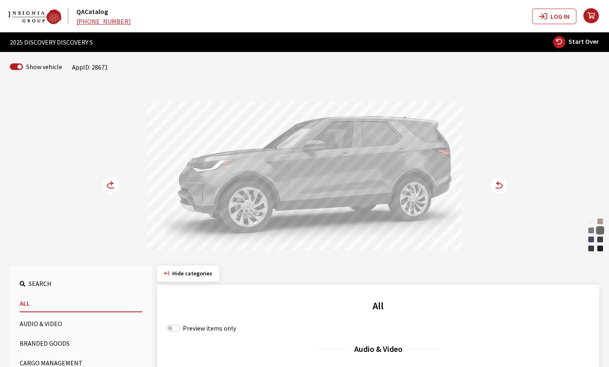
drag, startPoint x: 315, startPoint y: 174, endPoint x: 423, endPoint y: 177, distance: 108.5
click at [413, 177] on div at bounding box center [304, 177] width 315 height 151
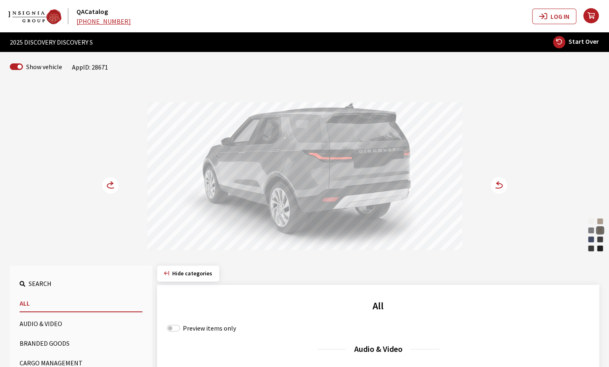
drag, startPoint x: 424, startPoint y: 177, endPoint x: 268, endPoint y: 183, distance: 155.6
click at [286, 178] on div at bounding box center [304, 177] width 315 height 151
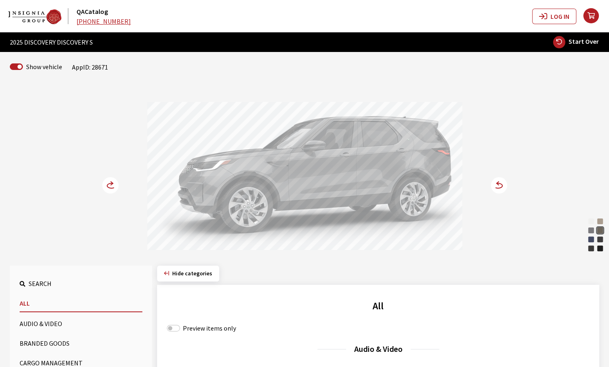
drag, startPoint x: 377, startPoint y: 172, endPoint x: 187, endPoint y: 202, distance: 191.7
click at [240, 186] on div at bounding box center [304, 177] width 315 height 151
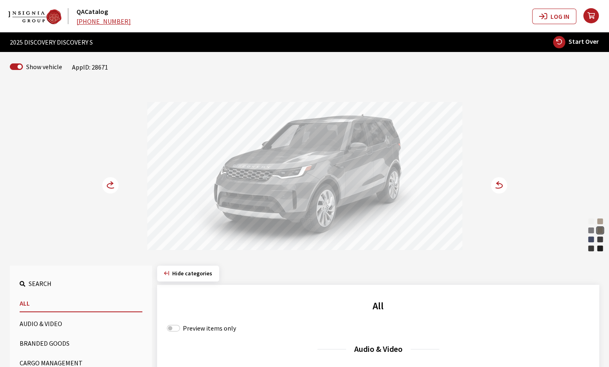
click at [110, 185] on icon at bounding box center [110, 185] width 16 height 16
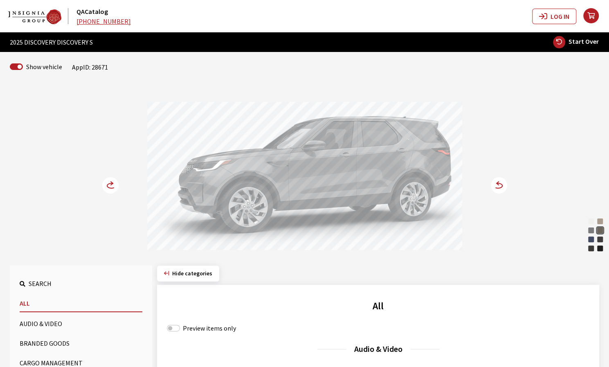
drag, startPoint x: 391, startPoint y: 149, endPoint x: 340, endPoint y: 151, distance: 51.6
click at [369, 149] on div at bounding box center [304, 177] width 315 height 151
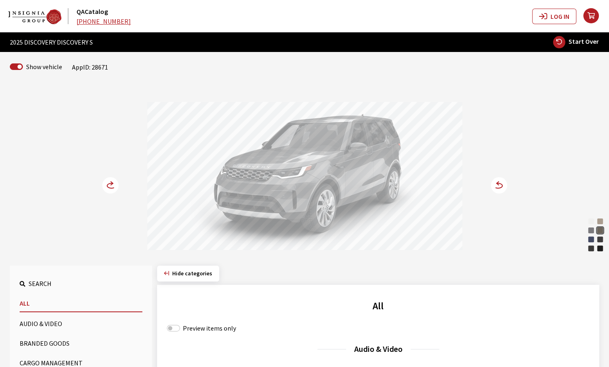
click at [227, 181] on div at bounding box center [304, 177] width 315 height 151
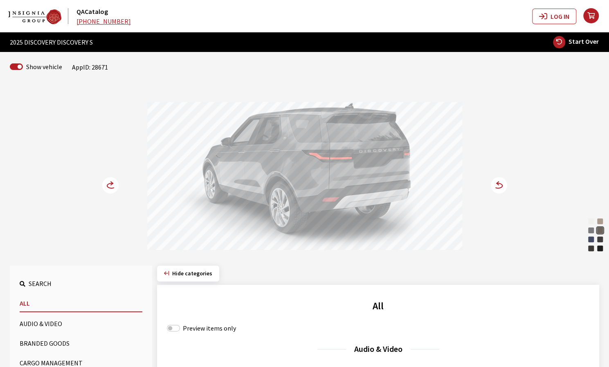
drag, startPoint x: 309, startPoint y: 196, endPoint x: 285, endPoint y: 193, distance: 24.4
click at [291, 193] on div at bounding box center [304, 177] width 315 height 151
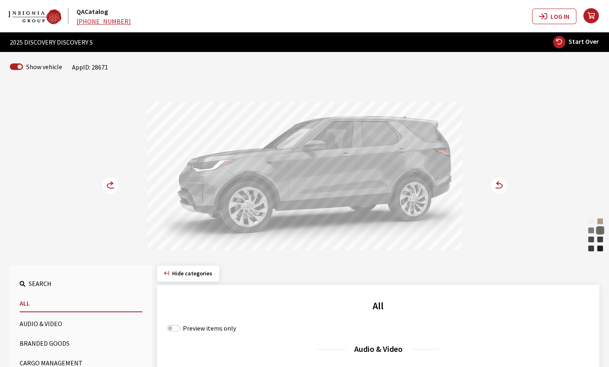
drag, startPoint x: 352, startPoint y: 195, endPoint x: 410, endPoint y: 196, distance: 57.7
click at [384, 195] on div at bounding box center [304, 177] width 315 height 151
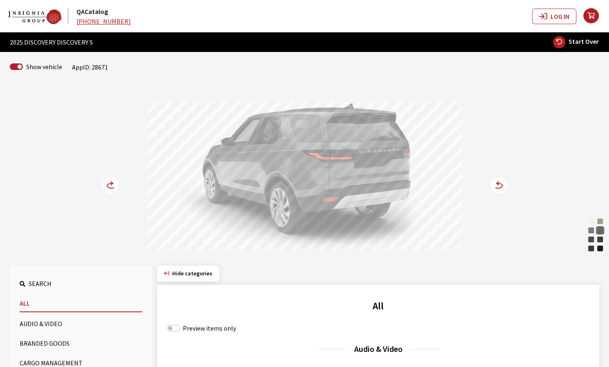
click at [593, 223] on div "Fuji White" at bounding box center [591, 221] width 8 height 8
drag, startPoint x: 273, startPoint y: 161, endPoint x: 358, endPoint y: 177, distance: 87.3
click at [332, 175] on div at bounding box center [304, 177] width 315 height 151
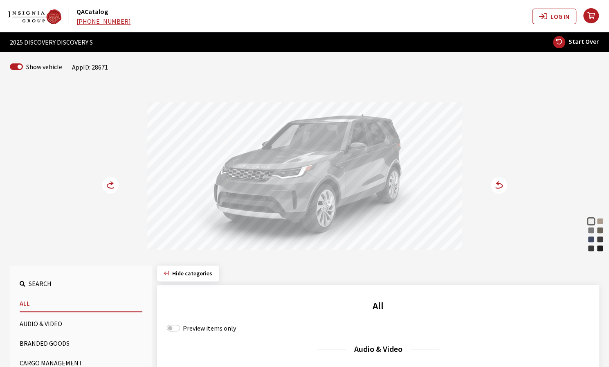
click at [577, 43] on span "Start Over" at bounding box center [584, 41] width 30 height 8
select select
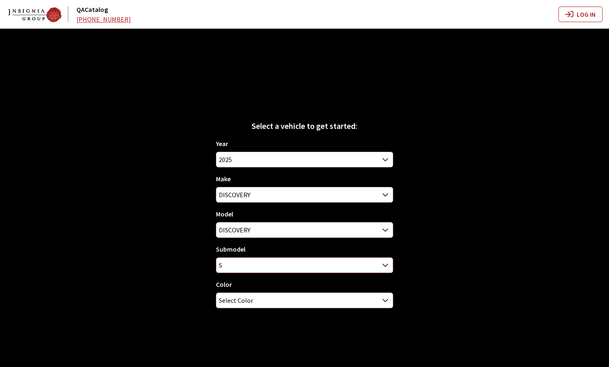
click at [325, 266] on span "S" at bounding box center [304, 265] width 176 height 15
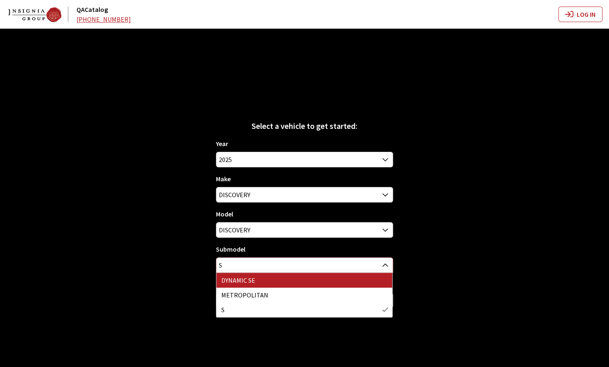
select select "4046"
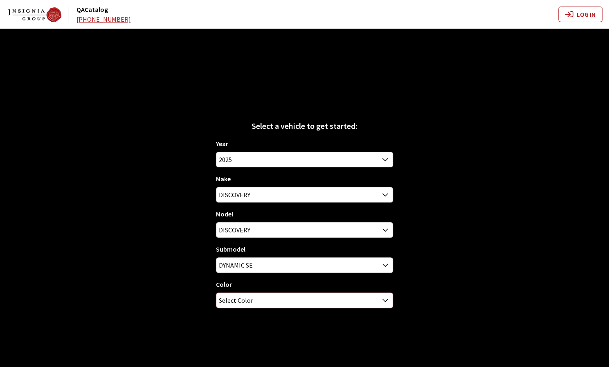
click at [293, 306] on span "Select Color" at bounding box center [304, 300] width 176 height 15
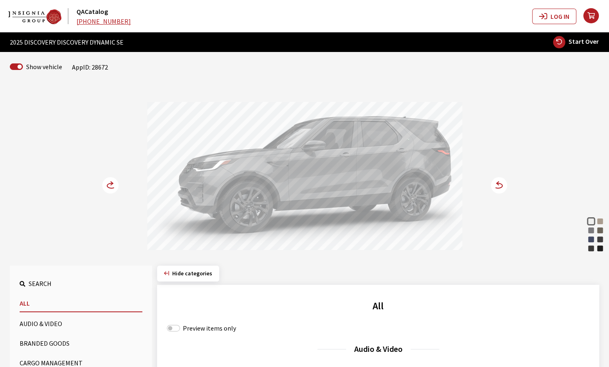
drag, startPoint x: 362, startPoint y: 160, endPoint x: 294, endPoint y: 164, distance: 67.7
click at [311, 164] on div at bounding box center [304, 177] width 315 height 151
drag, startPoint x: 371, startPoint y: 158, endPoint x: 315, endPoint y: 159, distance: 55.3
click at [334, 158] on div at bounding box center [304, 177] width 315 height 151
drag, startPoint x: 358, startPoint y: 162, endPoint x: 207, endPoint y: 172, distance: 151.8
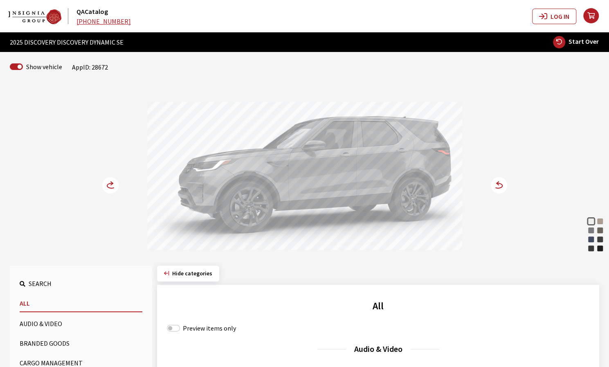
click at [205, 170] on div at bounding box center [304, 177] width 315 height 151
drag, startPoint x: 354, startPoint y: 198, endPoint x: 320, endPoint y: 205, distance: 34.7
click at [315, 208] on div at bounding box center [304, 177] width 315 height 151
drag, startPoint x: 274, startPoint y: 205, endPoint x: 268, endPoint y: 203, distance: 5.6
click at [267, 205] on div at bounding box center [304, 177] width 315 height 151
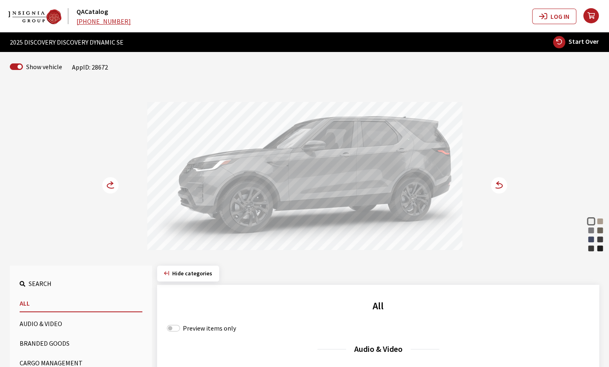
click at [106, 184] on circle at bounding box center [110, 185] width 16 height 16
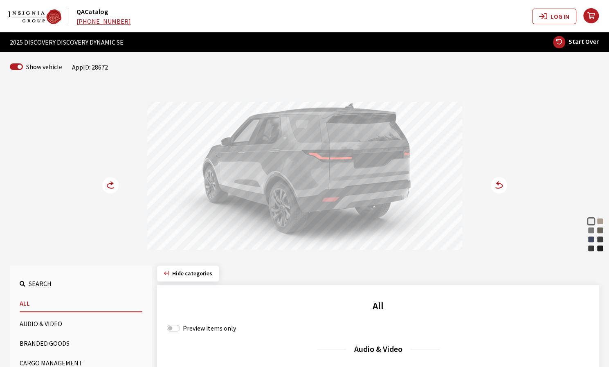
drag, startPoint x: 310, startPoint y: 173, endPoint x: 375, endPoint y: 177, distance: 65.2
click at [375, 177] on div at bounding box center [304, 177] width 315 height 151
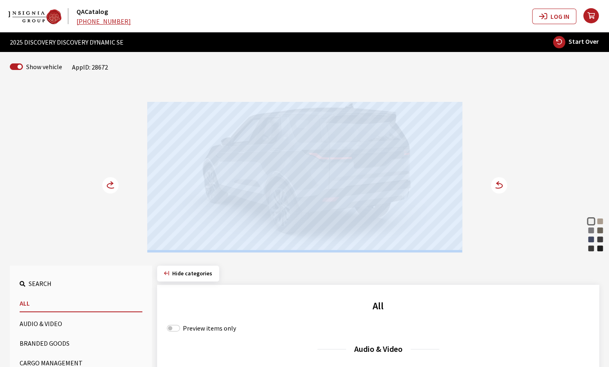
click at [507, 183] on div "Fuji White Lantau Bronze Eiger Grey Silicon Silver Varesine Blue Charente Grey …" at bounding box center [305, 169] width 540 height 167
click at [503, 185] on circle at bounding box center [499, 185] width 16 height 16
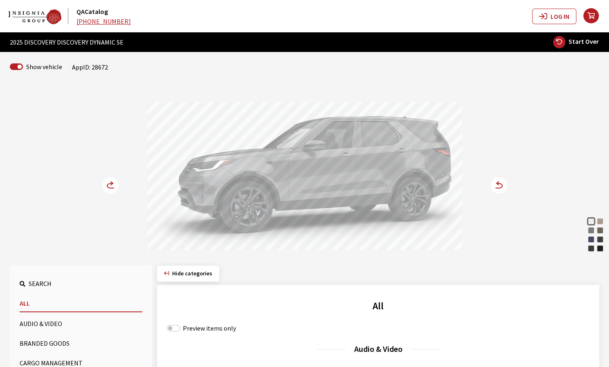
click at [500, 185] on circle at bounding box center [499, 185] width 16 height 16
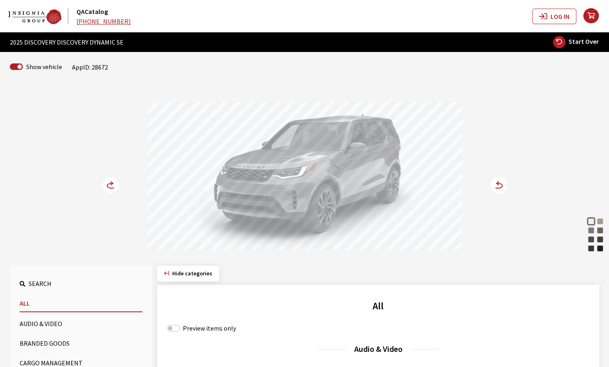
click at [584, 40] on span "Start Over" at bounding box center [584, 41] width 30 height 8
select select
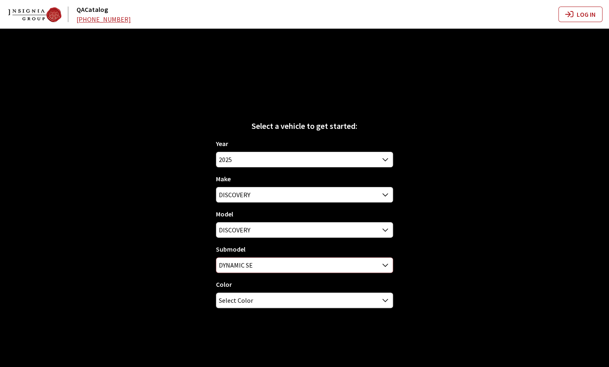
click at [344, 270] on span "DYNAMIC SE" at bounding box center [304, 265] width 176 height 15
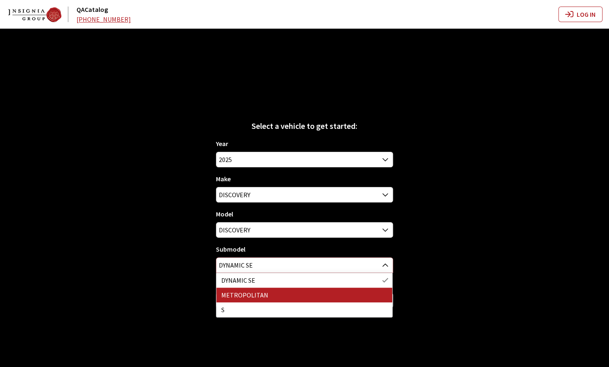
select select "4283"
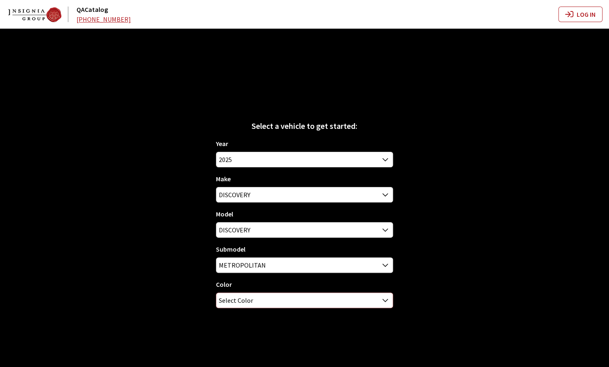
click at [325, 300] on span "Select Color" at bounding box center [304, 300] width 176 height 15
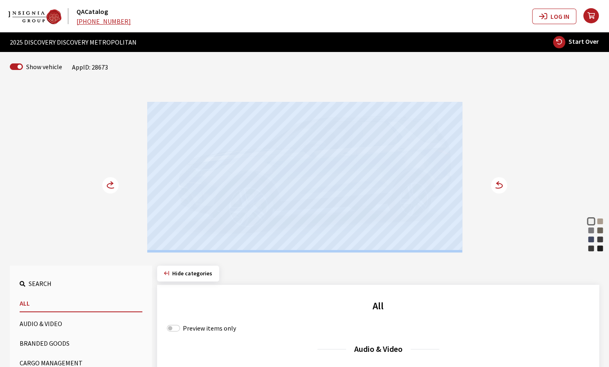
click at [500, 187] on icon at bounding box center [498, 185] width 9 height 5
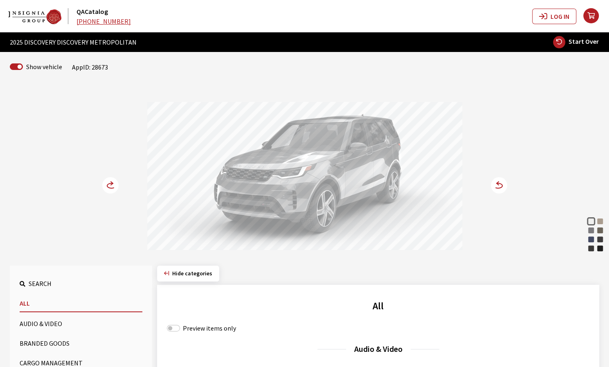
click at [103, 187] on circle at bounding box center [110, 185] width 16 height 16
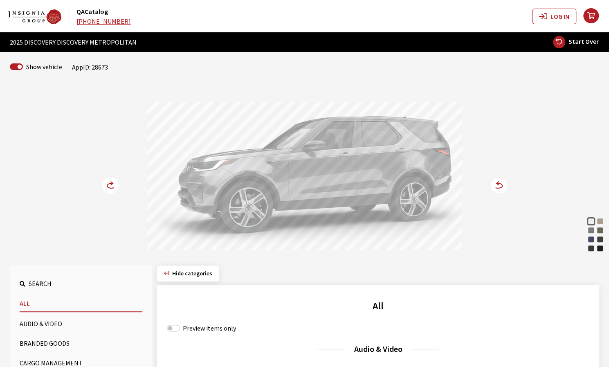
click at [103, 187] on circle at bounding box center [110, 185] width 16 height 16
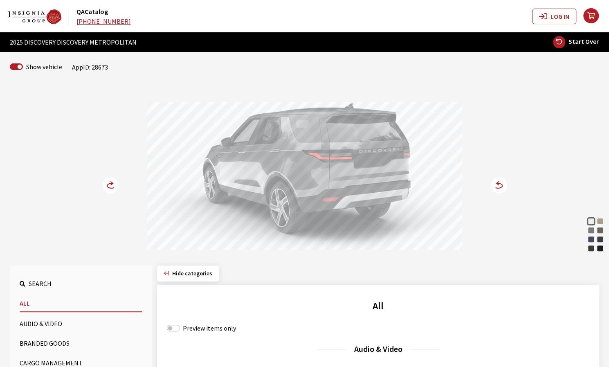
click at [583, 42] on span "Start Over" at bounding box center [584, 41] width 30 height 8
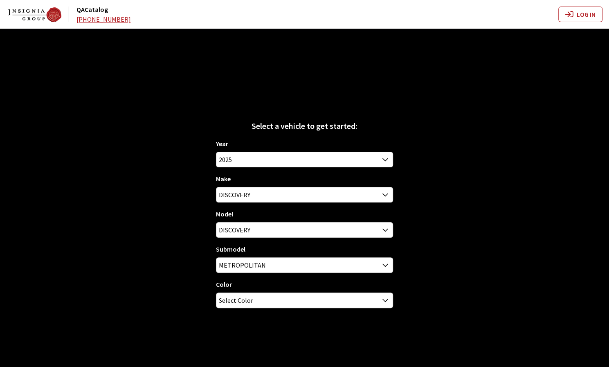
click at [561, 41] on div "Select a vehicle to get started: Year 2026 2025 2024 2023 2022 2021 2020 2019 2…" at bounding box center [304, 212] width 609 height 367
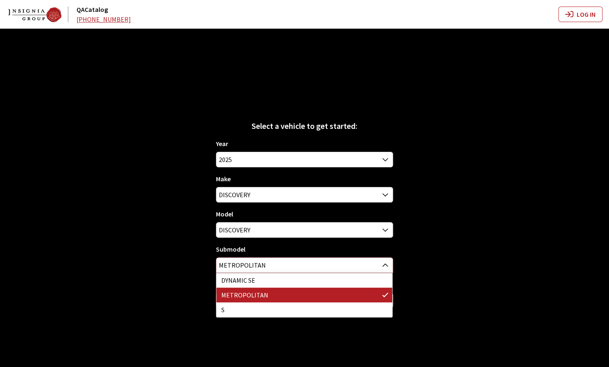
click at [267, 262] on span "METROPOLITAN" at bounding box center [304, 265] width 176 height 15
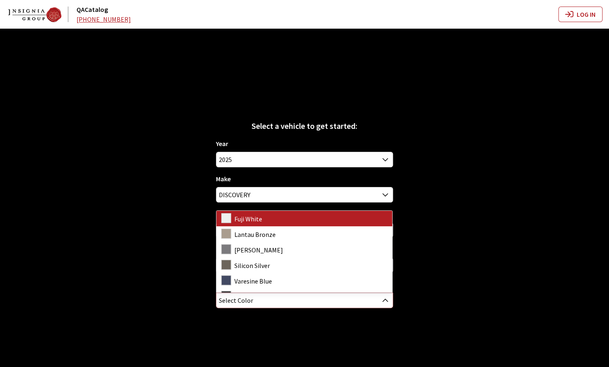
click at [269, 297] on span "Select Color" at bounding box center [304, 300] width 176 height 15
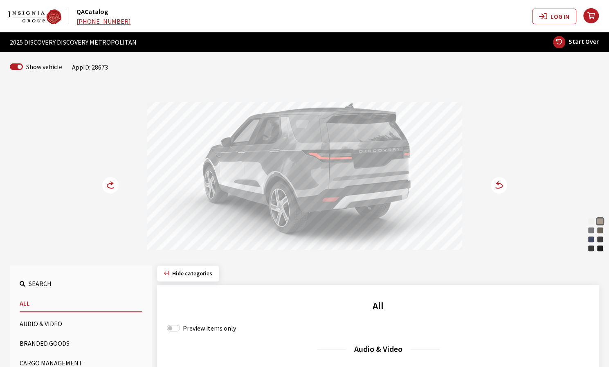
click at [410, 176] on div at bounding box center [304, 177] width 315 height 151
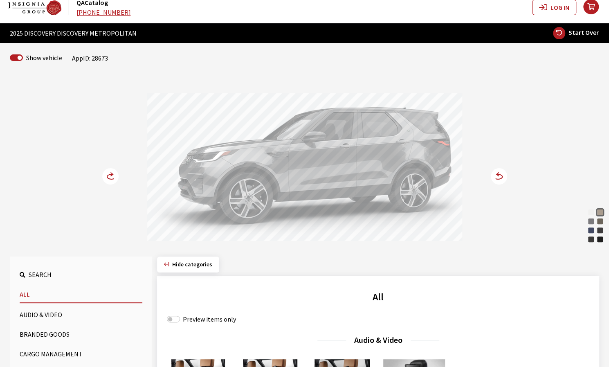
scroll to position [0, 0]
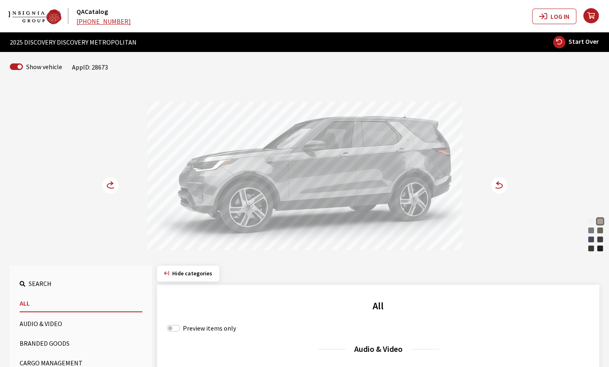
click at [584, 42] on span "Start Over" at bounding box center [584, 41] width 30 height 8
select select
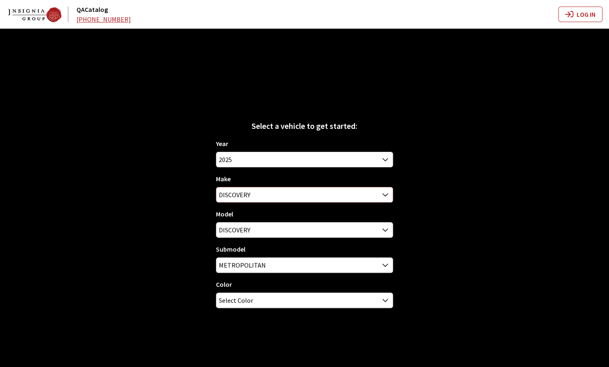
click at [331, 196] on span "DISCOVERY" at bounding box center [304, 194] width 176 height 15
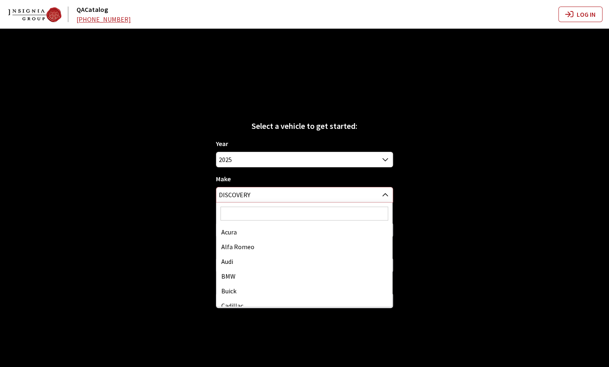
scroll to position [118, 0]
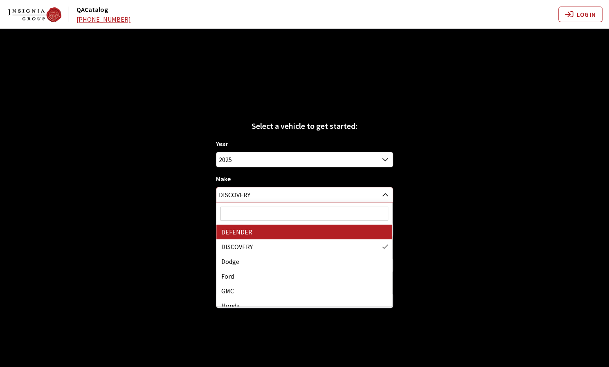
select select "64"
select select
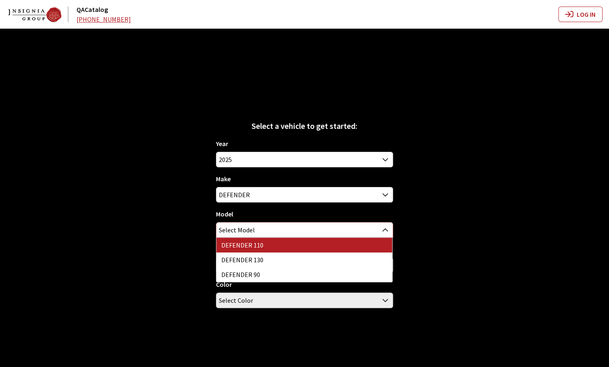
click at [323, 231] on span "Select Model" at bounding box center [304, 230] width 176 height 15
select select "1342"
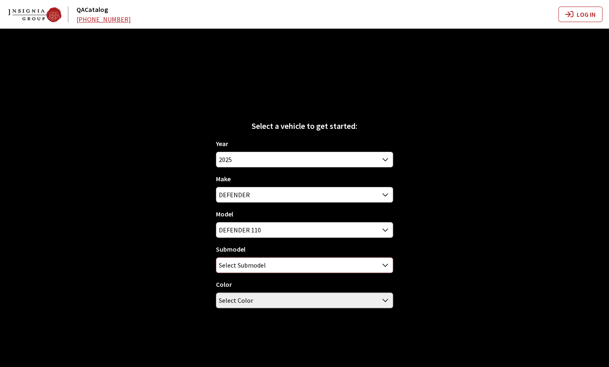
click at [300, 268] on span "Select Submodel" at bounding box center [304, 265] width 176 height 15
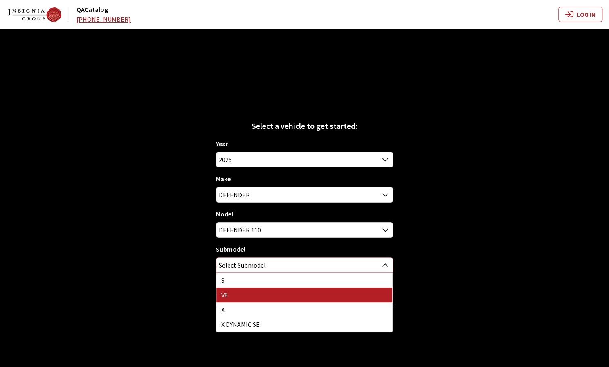
select select "158"
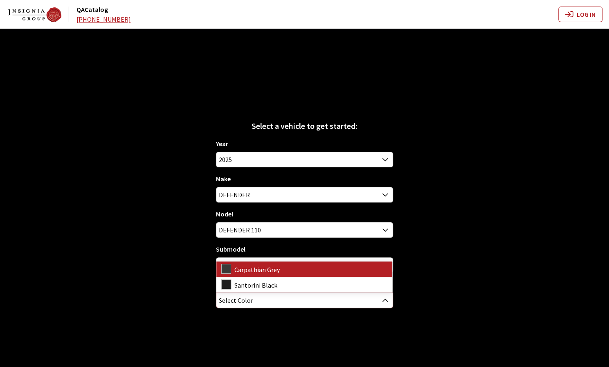
click at [275, 302] on span "Select Color" at bounding box center [304, 300] width 176 height 15
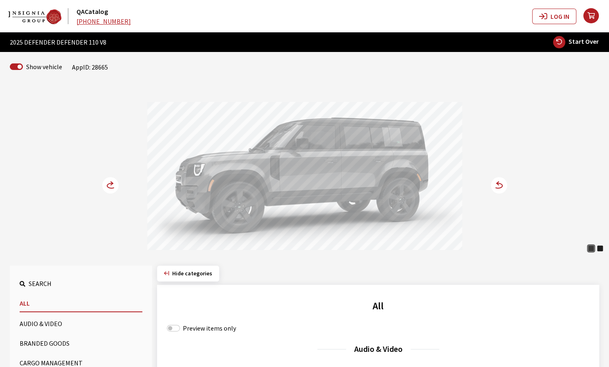
click at [502, 186] on circle at bounding box center [499, 185] width 16 height 16
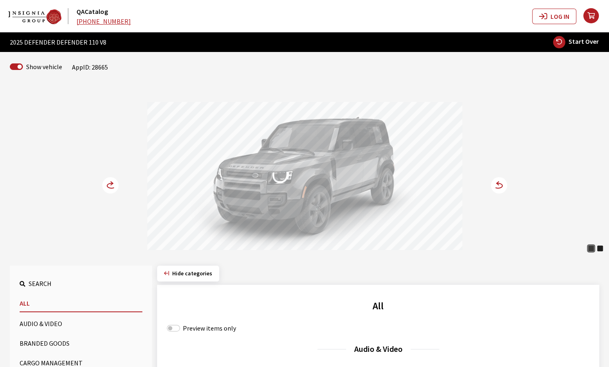
drag, startPoint x: 327, startPoint y: 182, endPoint x: 247, endPoint y: 181, distance: 80.2
click at [249, 181] on div at bounding box center [304, 177] width 315 height 151
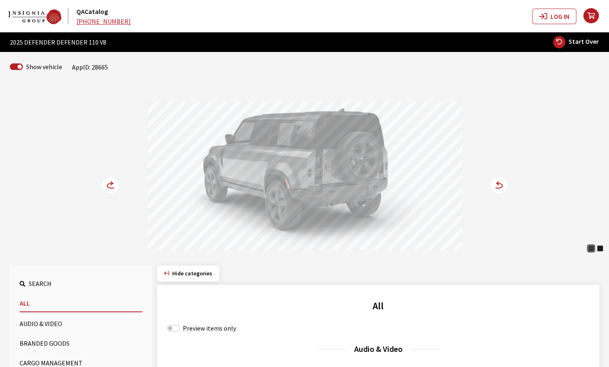
click at [579, 40] on span "Start Over" at bounding box center [584, 41] width 30 height 8
select select
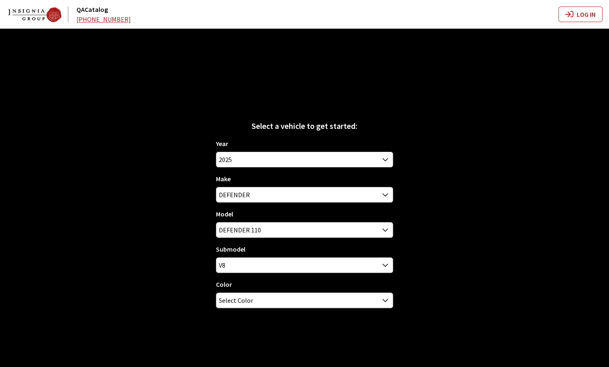
click at [297, 237] on div "Year 2026 2025 2024 2023 2022 2021 2020 2019 2018 2017 2016 2015 2014 2013 2012…" at bounding box center [304, 227] width 177 height 176
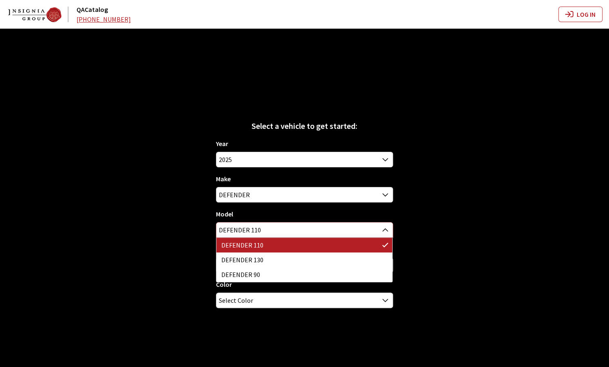
click at [295, 229] on span "DEFENDER 110" at bounding box center [304, 230] width 176 height 15
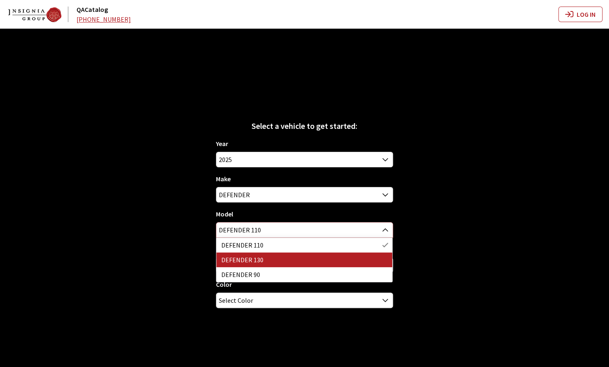
select select "1343"
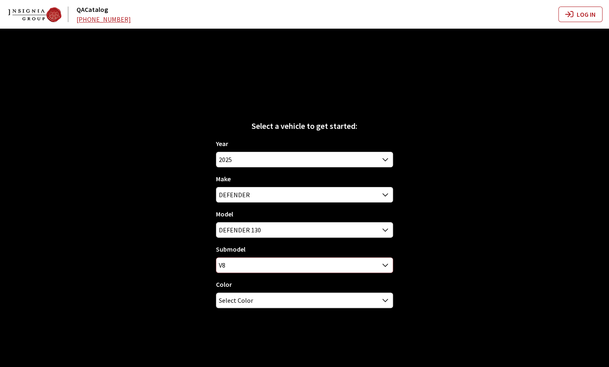
click at [289, 266] on span "V8" at bounding box center [304, 265] width 176 height 15
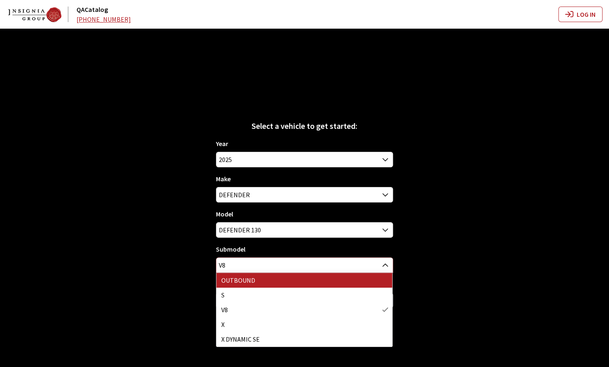
select select "4530"
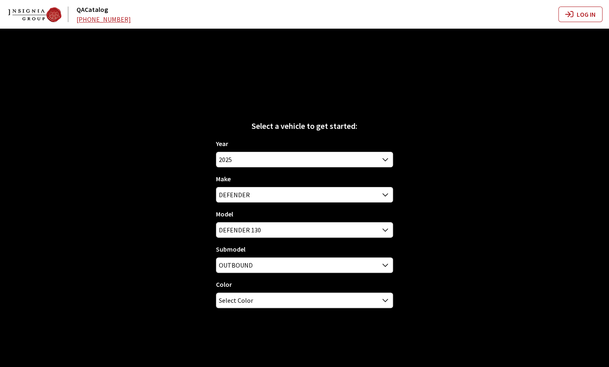
click at [287, 309] on div "Year 2026 2025 2024 2023 2022 2021 2020 2019 2018 2017 2016 2015 2014 2013 2012…" at bounding box center [304, 227] width 177 height 176
click at [287, 301] on span "Select Color" at bounding box center [304, 300] width 176 height 15
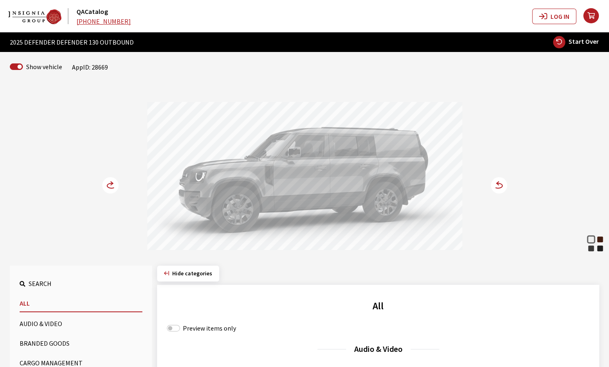
click at [382, 180] on div at bounding box center [304, 177] width 315 height 151
click at [500, 185] on circle at bounding box center [499, 185] width 16 height 16
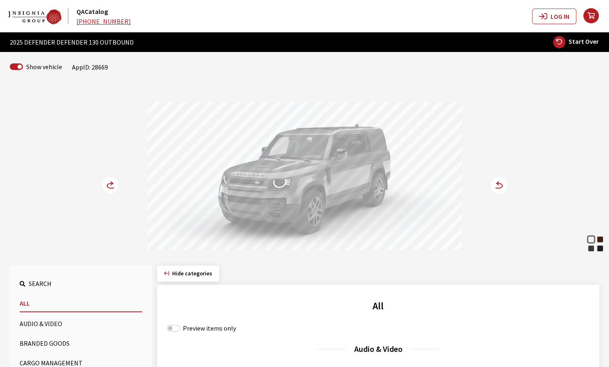
drag, startPoint x: 267, startPoint y: 187, endPoint x: 228, endPoint y: 192, distance: 39.1
click at [223, 188] on div at bounding box center [304, 177] width 315 height 151
click at [110, 183] on icon at bounding box center [111, 185] width 9 height 5
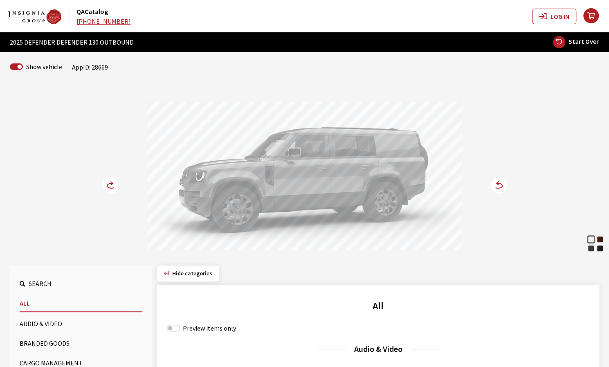
click at [114, 185] on icon at bounding box center [116, 185] width 6 height 7
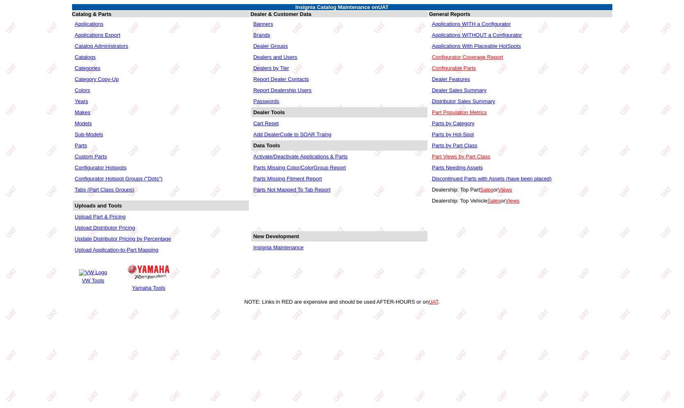
click at [475, 23] on link "Applications WITH a Configurator" at bounding box center [471, 24] width 79 height 6
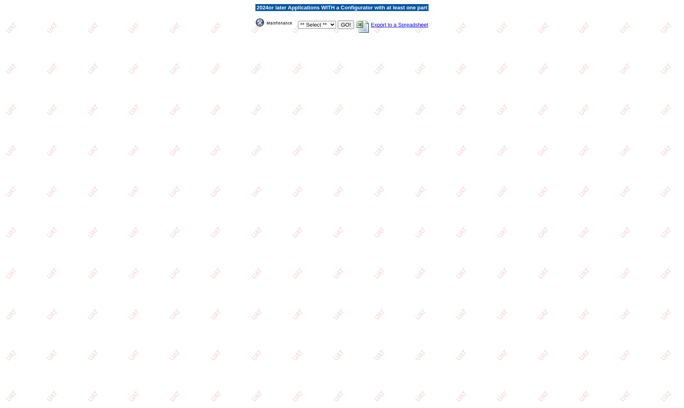
click at [309, 23] on select "** Select ** Acura Alfa Romeo Audi Bentley BMW DoubleTake [PERSON_NAME] Honda H…" at bounding box center [317, 25] width 38 height 8
select select "550"
click at [298, 21] on select "** Select ** Acura Alfa Romeo Audi Bentley BMW DoubleTake [PERSON_NAME] Honda H…" at bounding box center [317, 25] width 38 height 8
click at [341, 25] on input "GO!" at bounding box center [346, 24] width 16 height 9
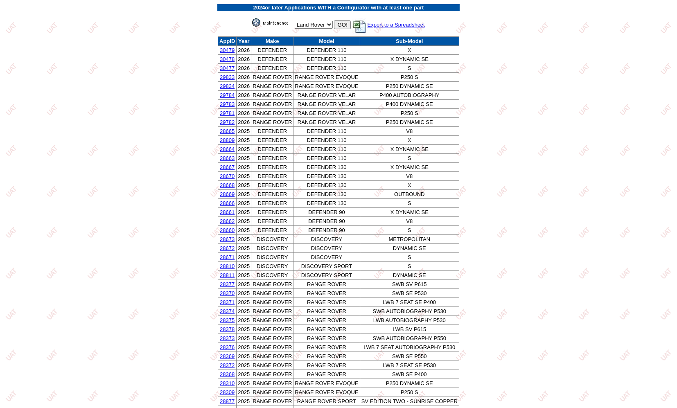
click at [305, 23] on select "** Select ** Acura Alfa Romeo Audi Bentley BMW DoubleTake [PERSON_NAME] Honda H…" at bounding box center [314, 25] width 38 height 8
click at [270, 23] on img at bounding box center [272, 22] width 41 height 8
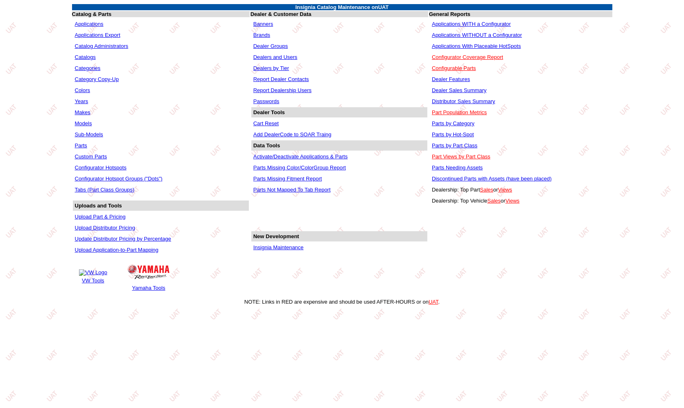
click at [455, 32] on link "Applications WITHOUT a Configurator" at bounding box center [477, 35] width 90 height 6
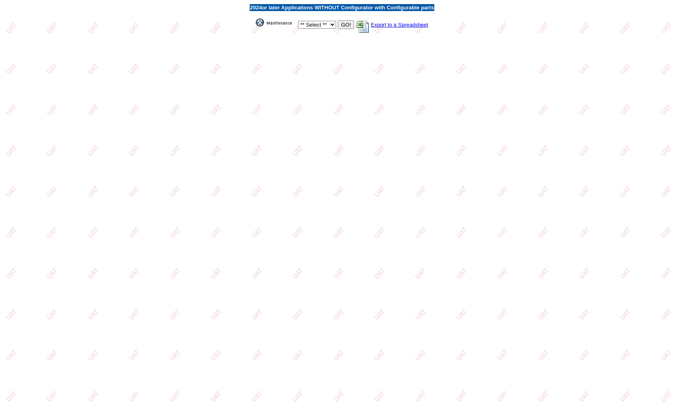
click at [320, 26] on select "** Select ** Acura Alfa Romeo Audi Bentley BMW DoubleTake Ford GM Honda Hyundai…" at bounding box center [317, 25] width 38 height 8
select select "550"
click at [298, 21] on select "** Select ** Acura Alfa Romeo Audi Bentley BMW DoubleTake Ford GM Honda Hyundai…" at bounding box center [317, 25] width 38 height 8
click at [340, 25] on input "GO!" at bounding box center [346, 24] width 16 height 9
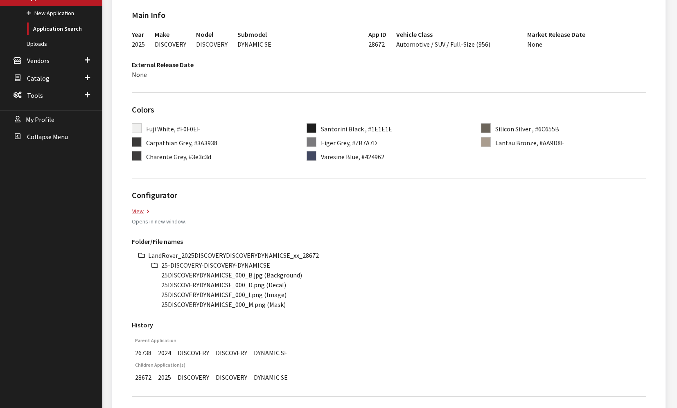
scroll to position [45, 0]
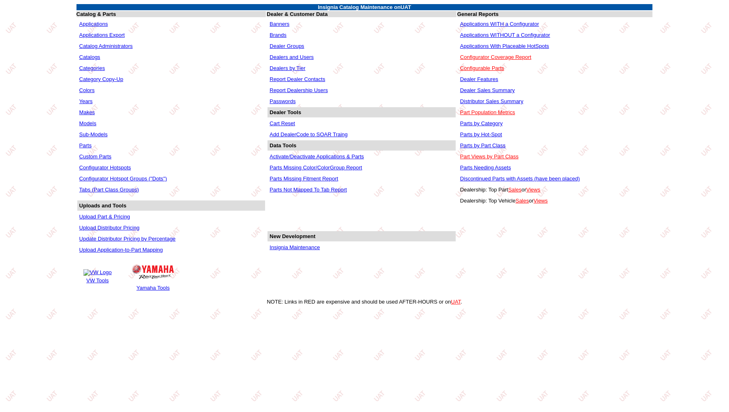
click at [497, 21] on link "Applications WITH a Configurator" at bounding box center [499, 24] width 79 height 6
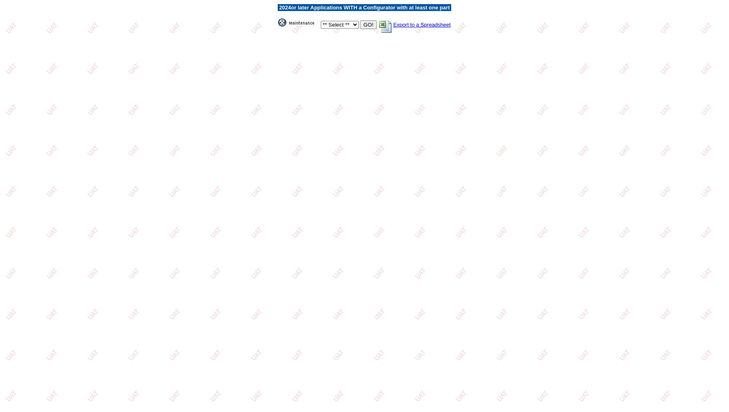
click at [338, 25] on select "** Select ** Acura Alfa Romeo Audi Bentley BMW DoubleTake Ford GM Honda Hyundai…" at bounding box center [340, 25] width 38 height 8
select select "550"
click at [321, 21] on select "** Select ** Acura Alfa Romeo Audi Bentley BMW DoubleTake Ford GM Honda Hyundai…" at bounding box center [340, 25] width 38 height 8
click at [365, 23] on input "GO!" at bounding box center [368, 24] width 16 height 9
